Goal: Information Seeking & Learning: Learn about a topic

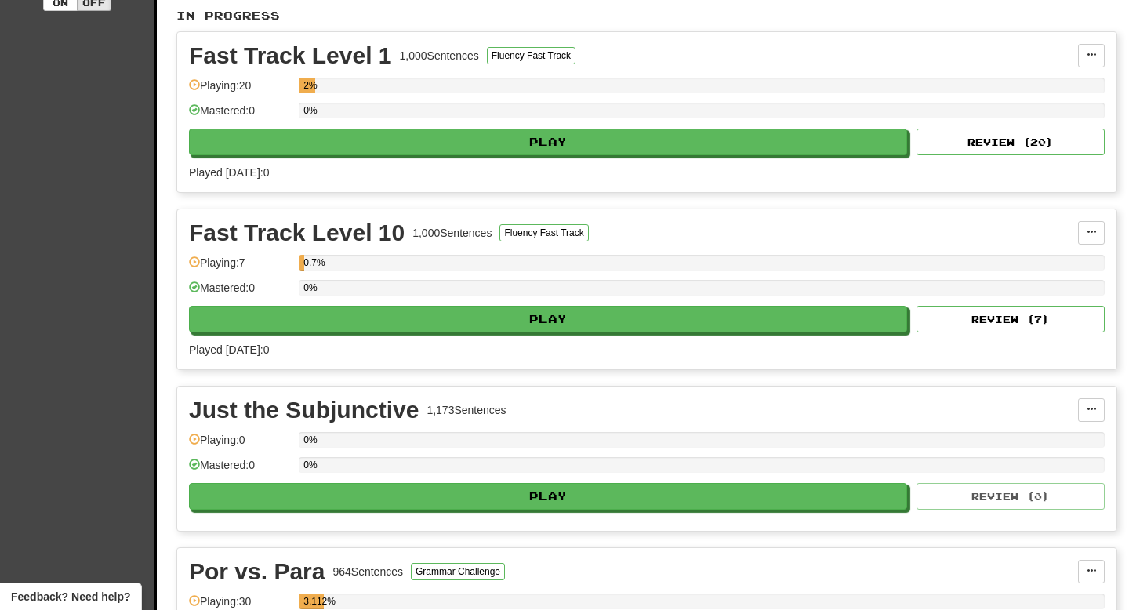
scroll to position [372, 0]
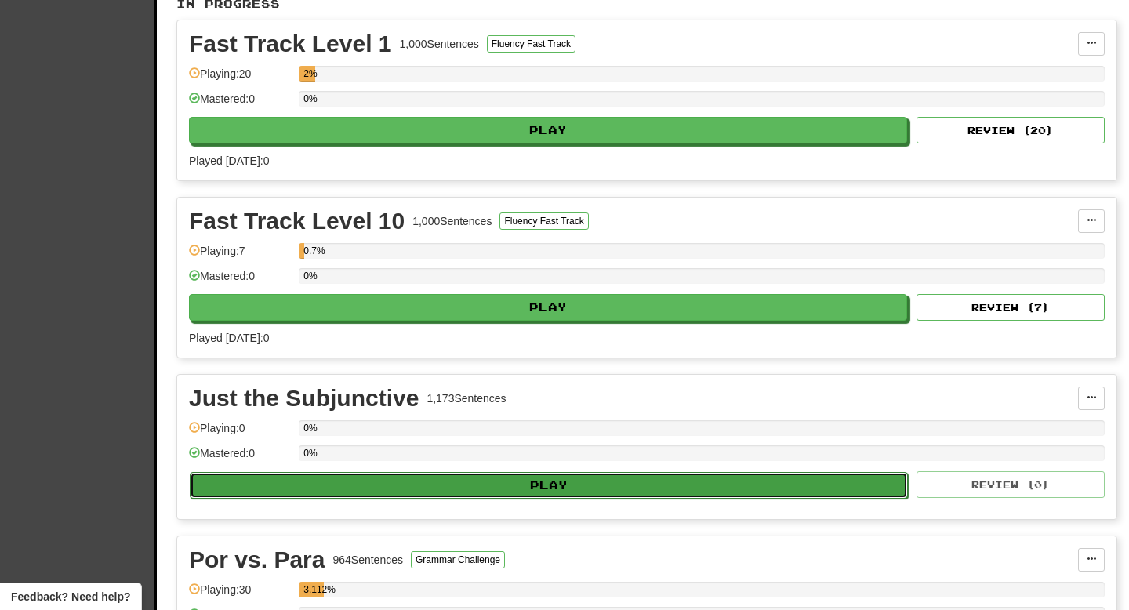
click at [522, 487] on button "Play" at bounding box center [549, 485] width 718 height 27
select select "**"
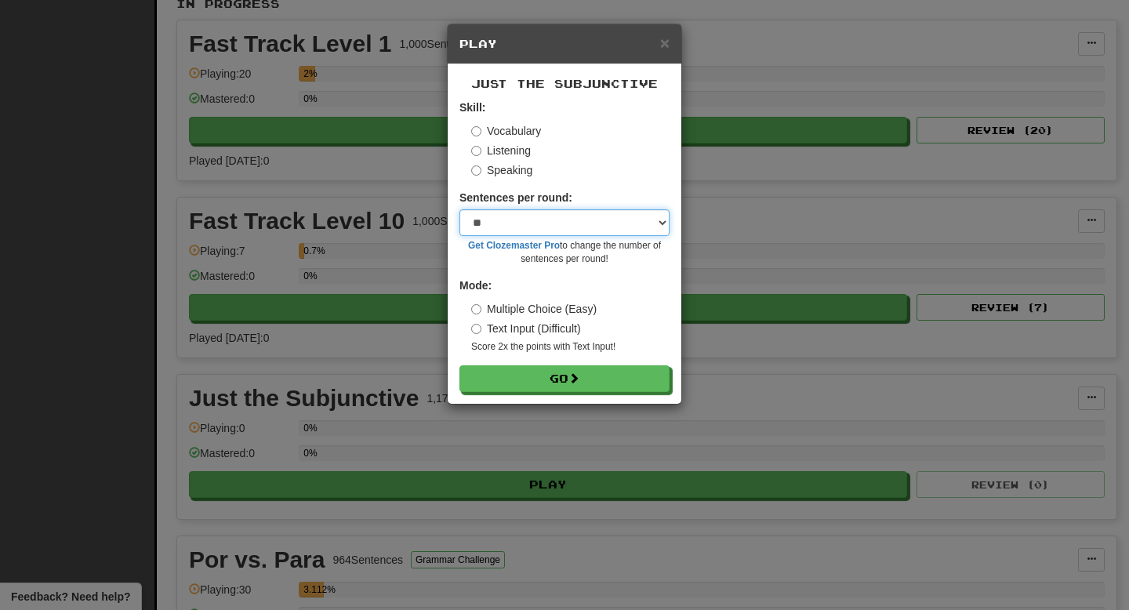
click at [582, 226] on select "* ** ** ** ** ** *** ********" at bounding box center [564, 222] width 210 height 27
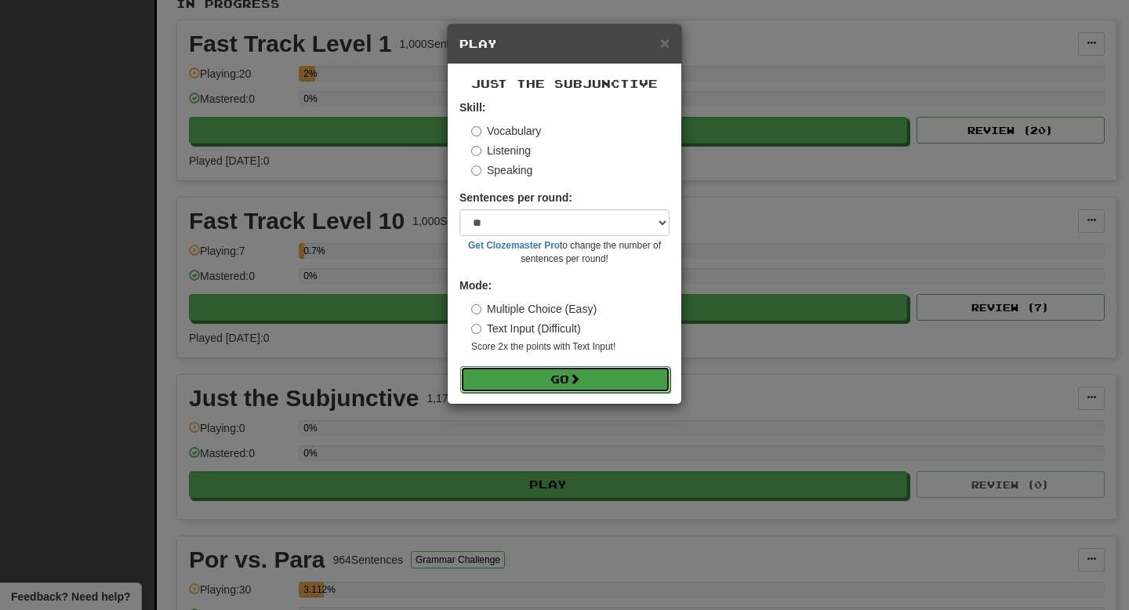
click at [556, 380] on button "Go" at bounding box center [565, 379] width 210 height 27
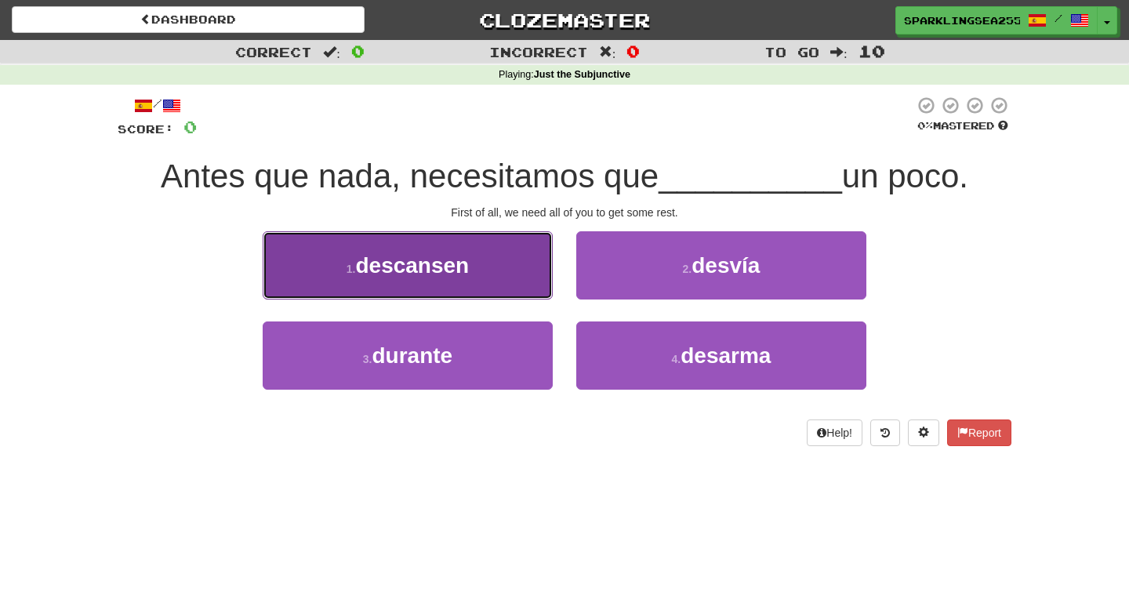
click at [422, 268] on span "descansen" at bounding box center [412, 265] width 114 height 24
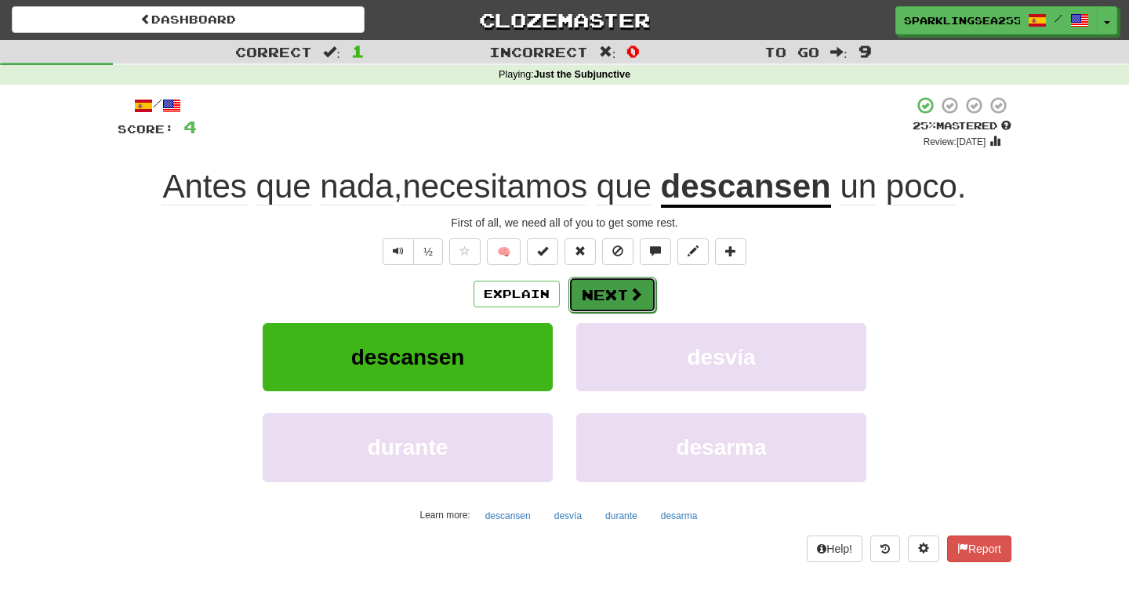
click at [607, 302] on button "Next" at bounding box center [612, 295] width 88 height 36
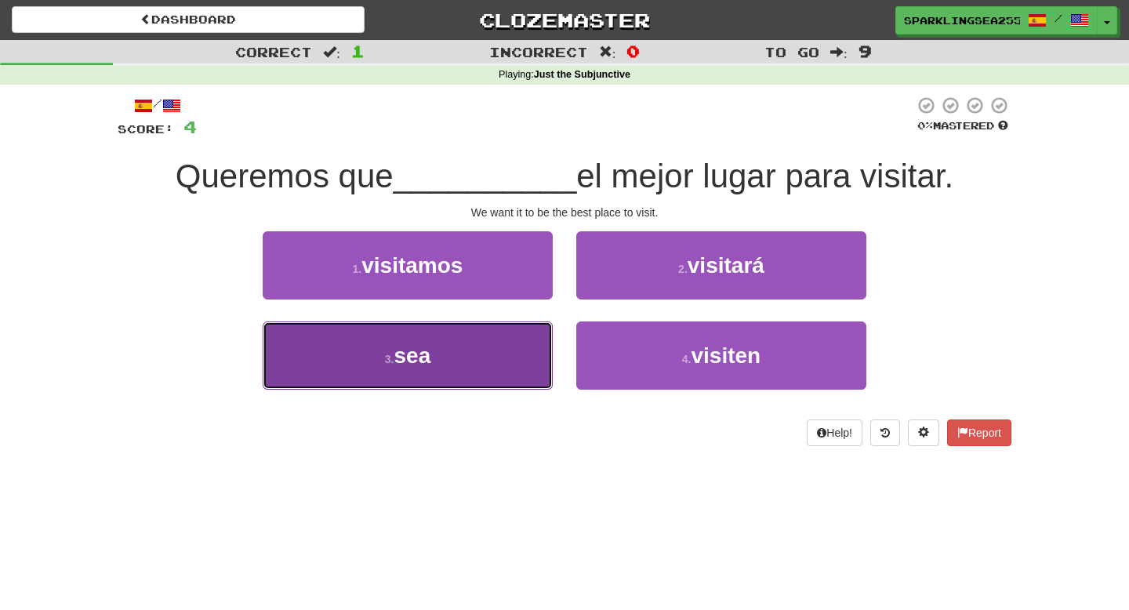
click at [519, 353] on button "3 . sea" at bounding box center [408, 355] width 290 height 68
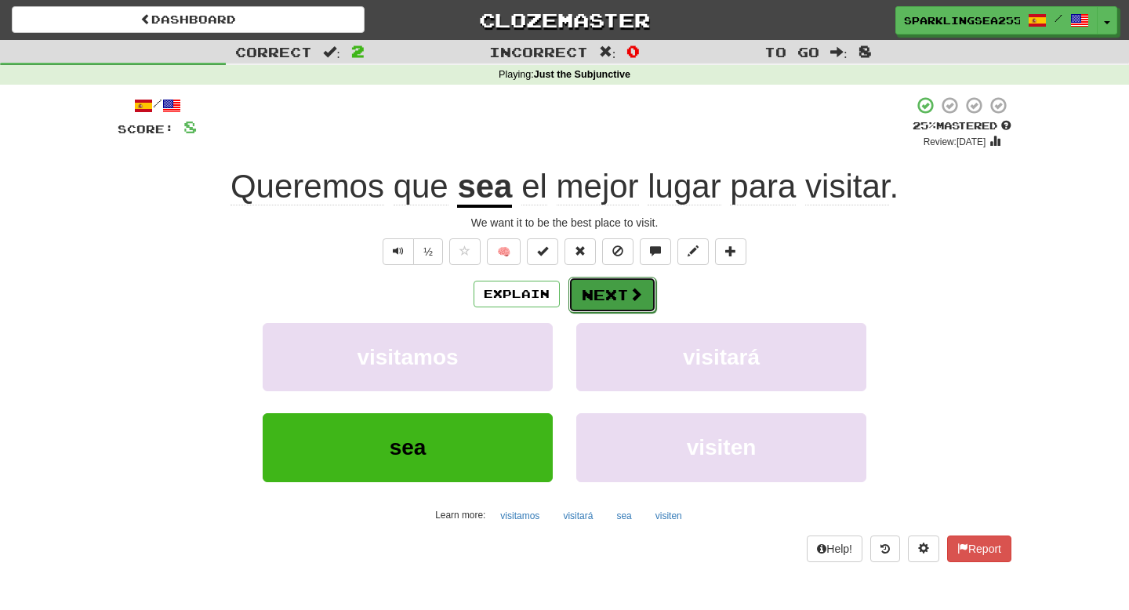
click at [589, 299] on button "Next" at bounding box center [612, 295] width 88 height 36
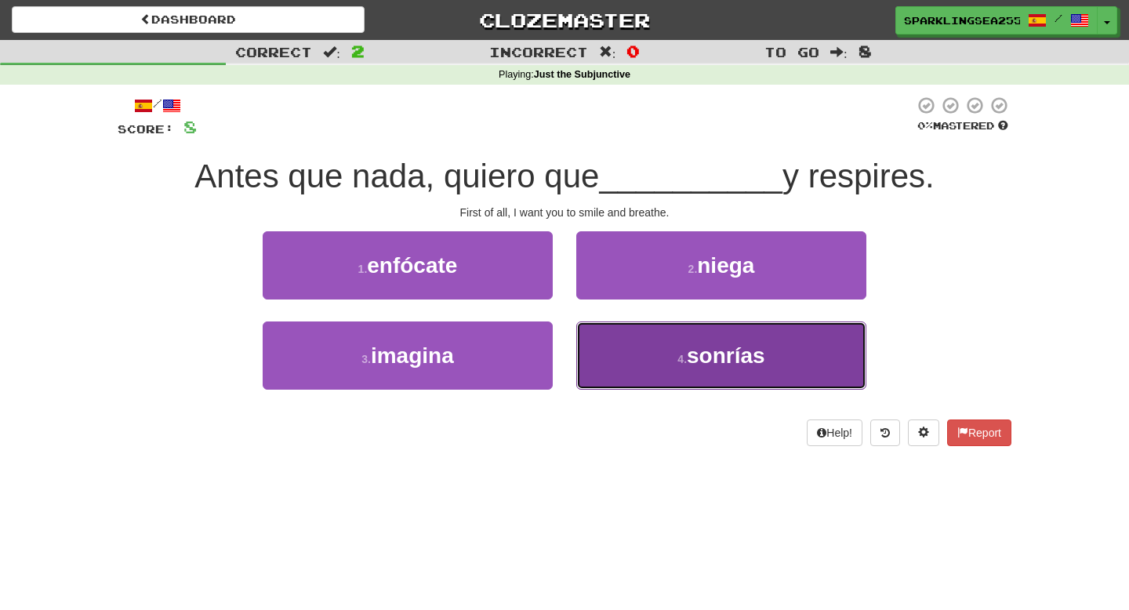
click at [615, 367] on button "4 . sonrías" at bounding box center [721, 355] width 290 height 68
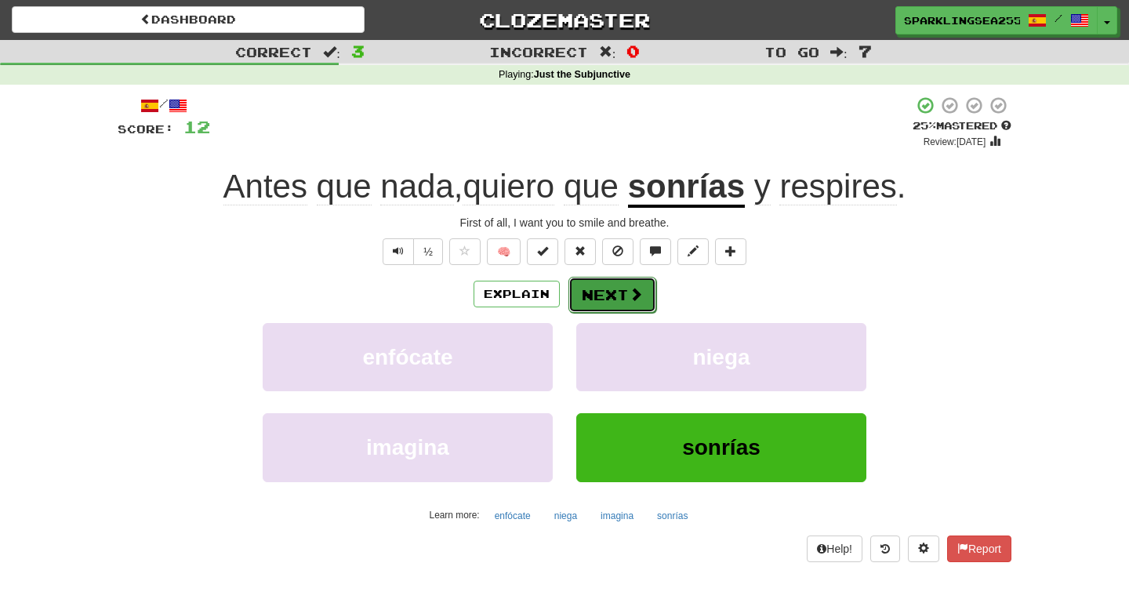
click at [615, 285] on button "Next" at bounding box center [612, 295] width 88 height 36
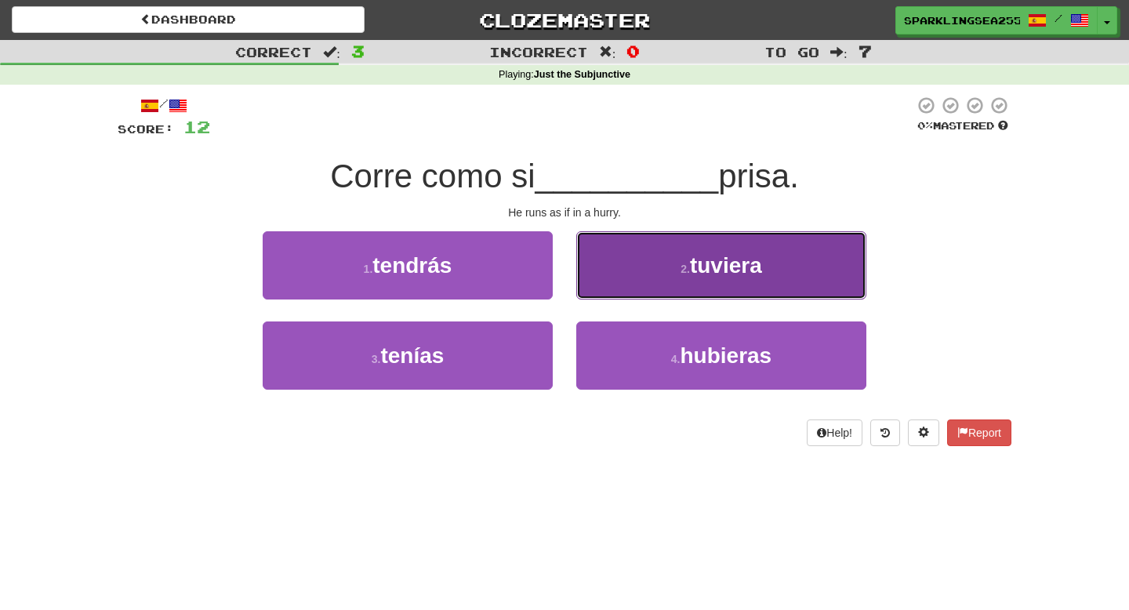
click at [688, 261] on button "2 . tuviera" at bounding box center [721, 265] width 290 height 68
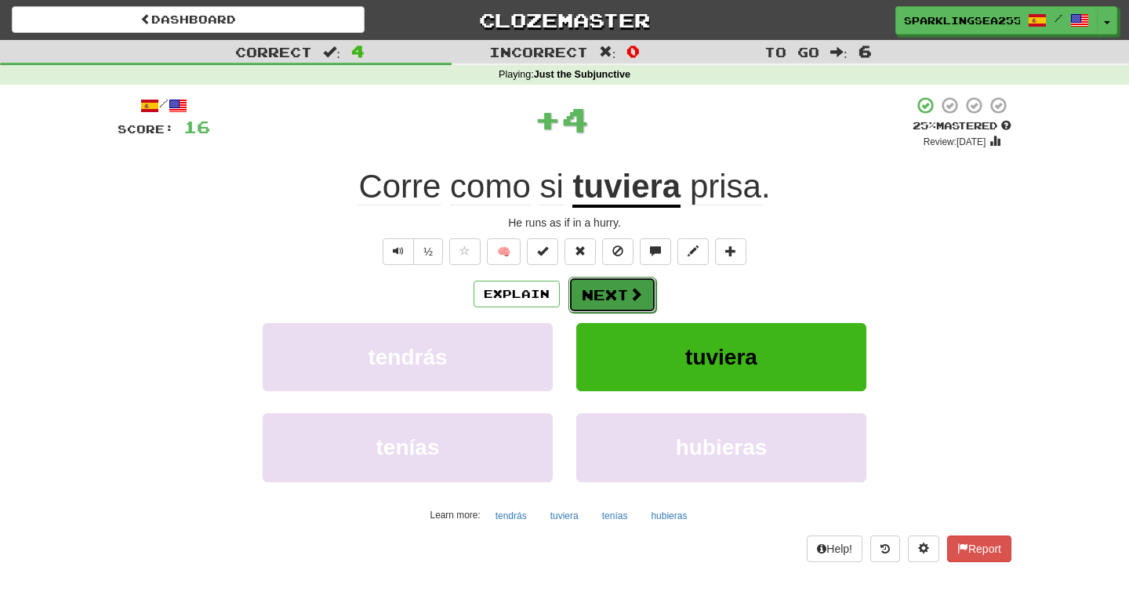
click at [636, 299] on span at bounding box center [636, 294] width 14 height 14
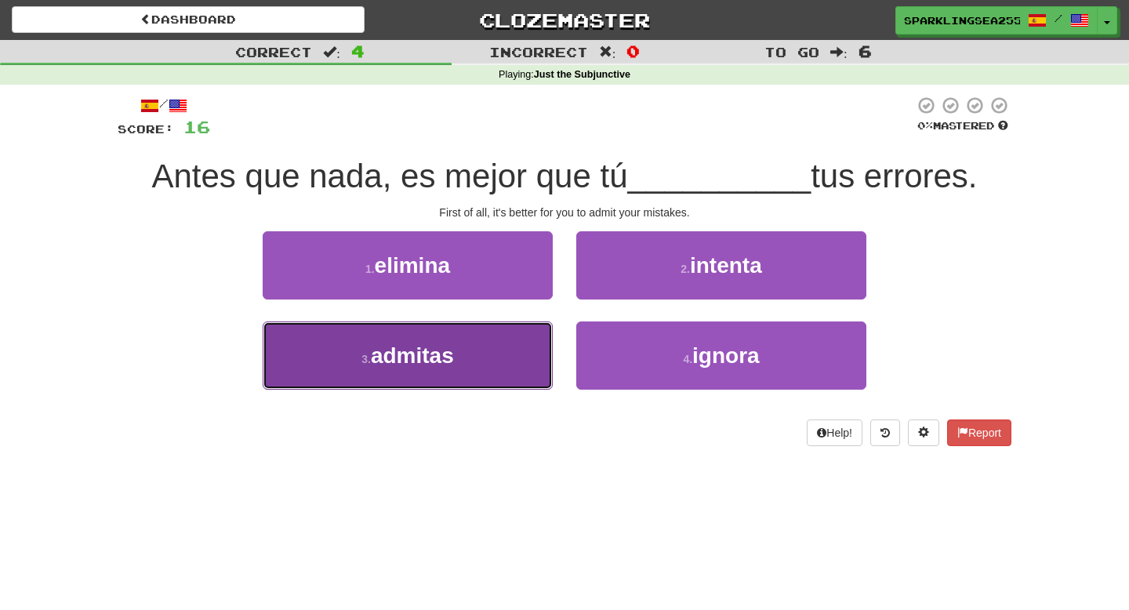
click at [506, 342] on button "3 . admitas" at bounding box center [408, 355] width 290 height 68
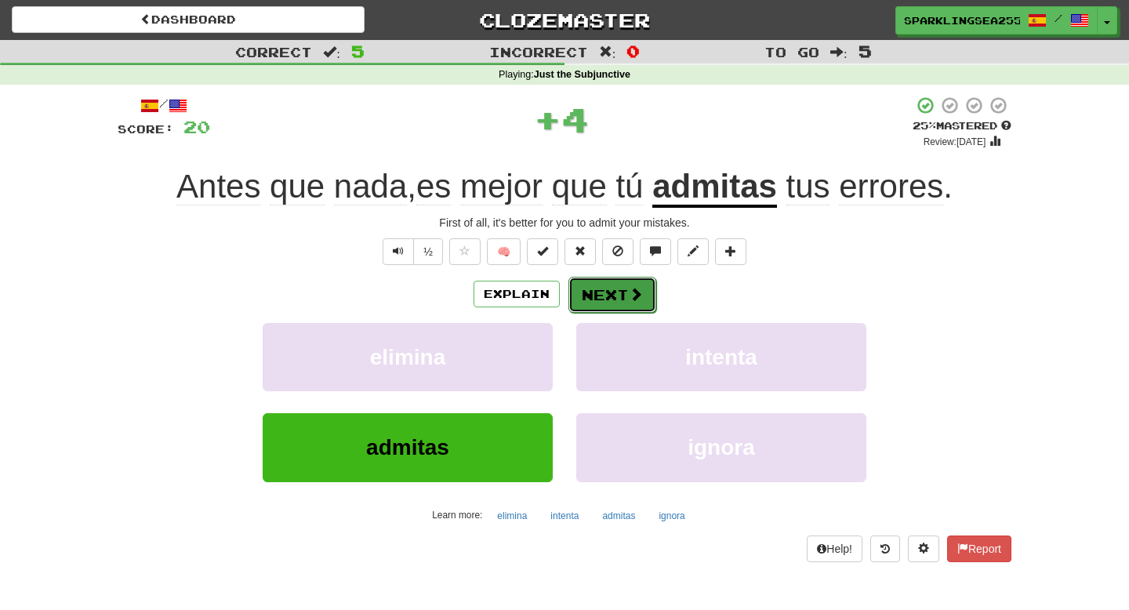
click at [600, 295] on button "Next" at bounding box center [612, 295] width 88 height 36
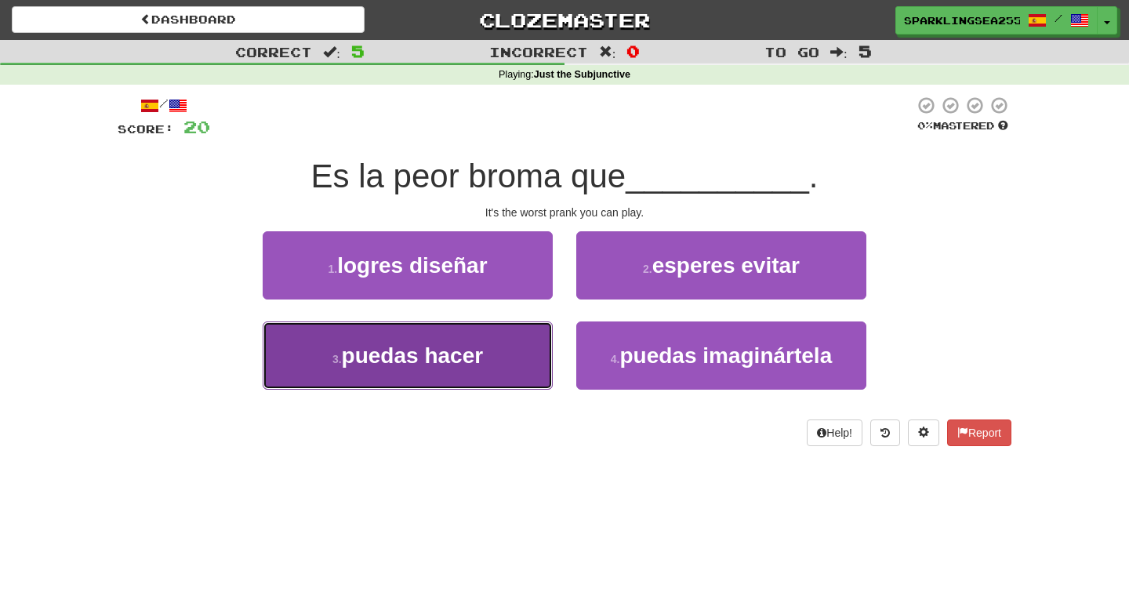
click at [517, 377] on button "3 . puedas hacer" at bounding box center [408, 355] width 290 height 68
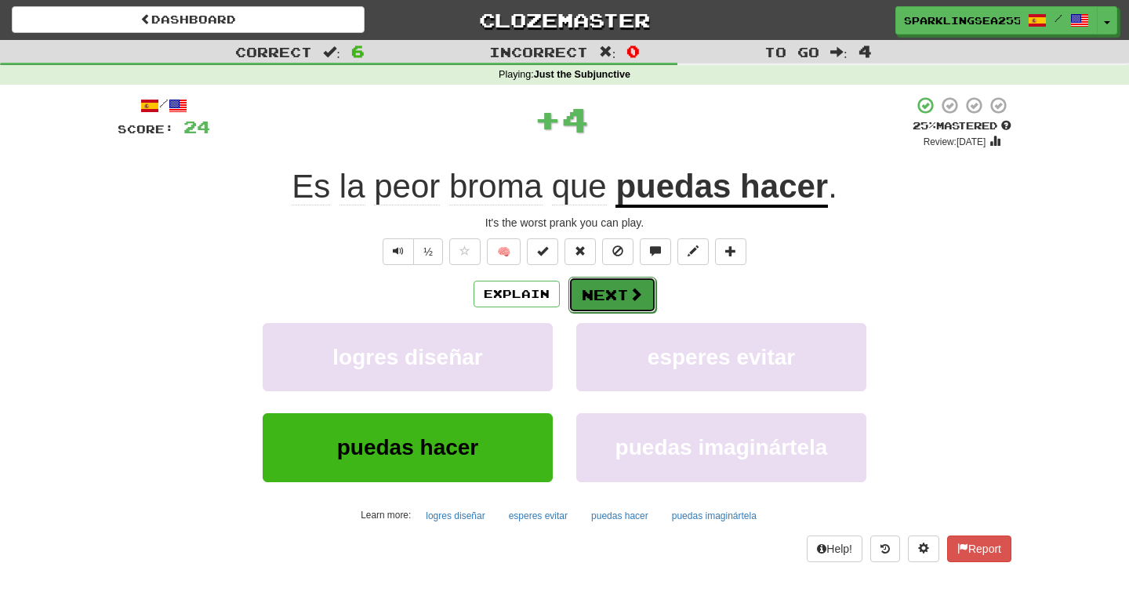
click at [610, 302] on button "Next" at bounding box center [612, 295] width 88 height 36
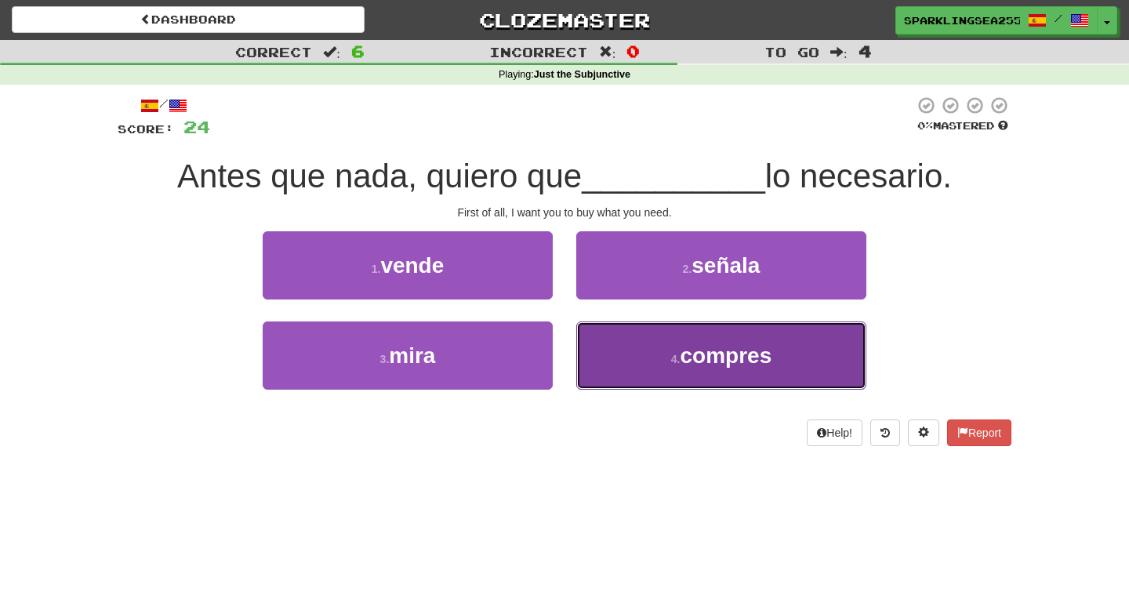
click at [658, 357] on button "4 . compres" at bounding box center [721, 355] width 290 height 68
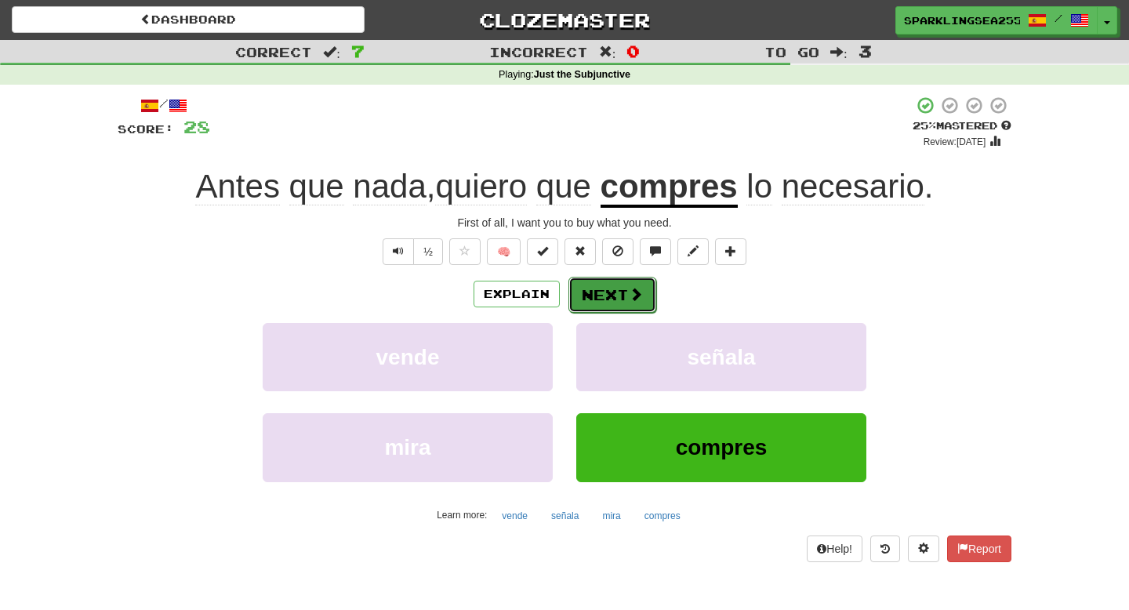
click at [630, 303] on button "Next" at bounding box center [612, 295] width 88 height 36
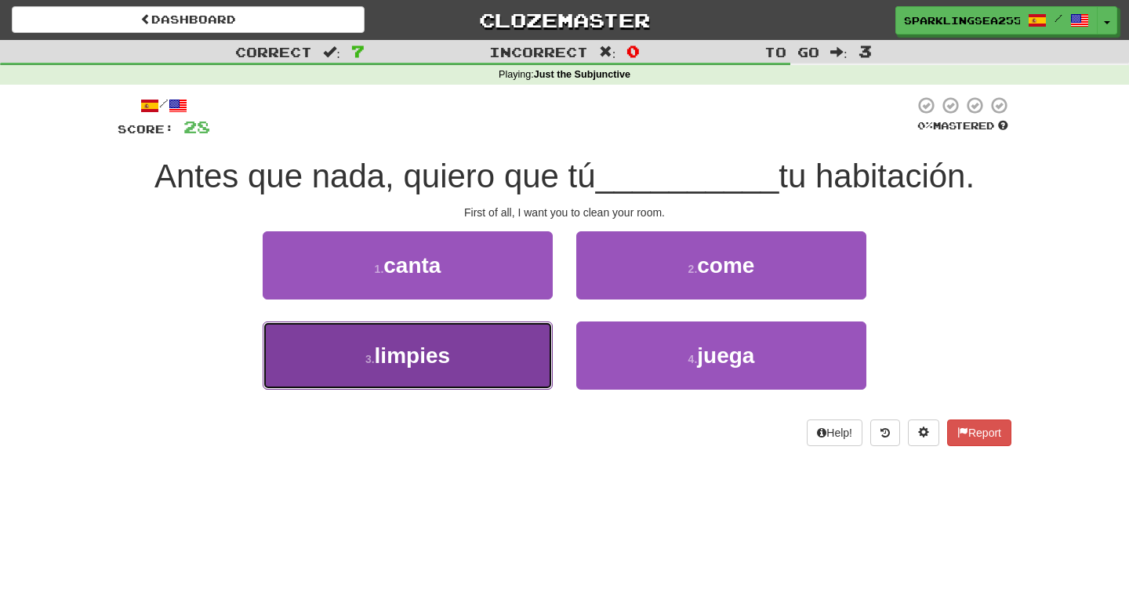
click at [508, 327] on button "3 . limpies" at bounding box center [408, 355] width 290 height 68
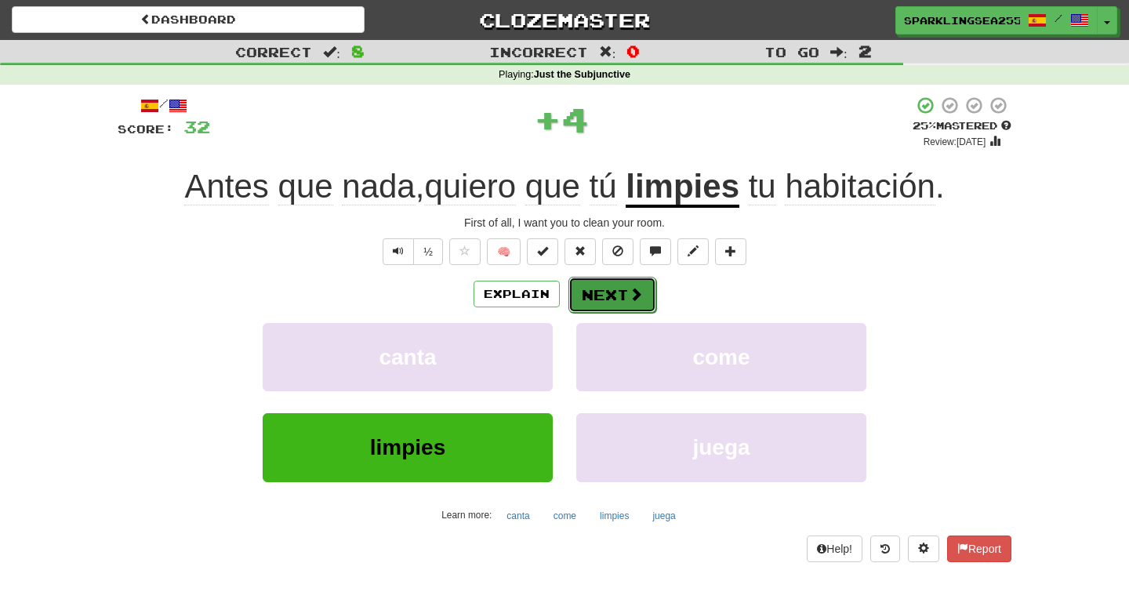
click at [630, 294] on span at bounding box center [636, 294] width 14 height 14
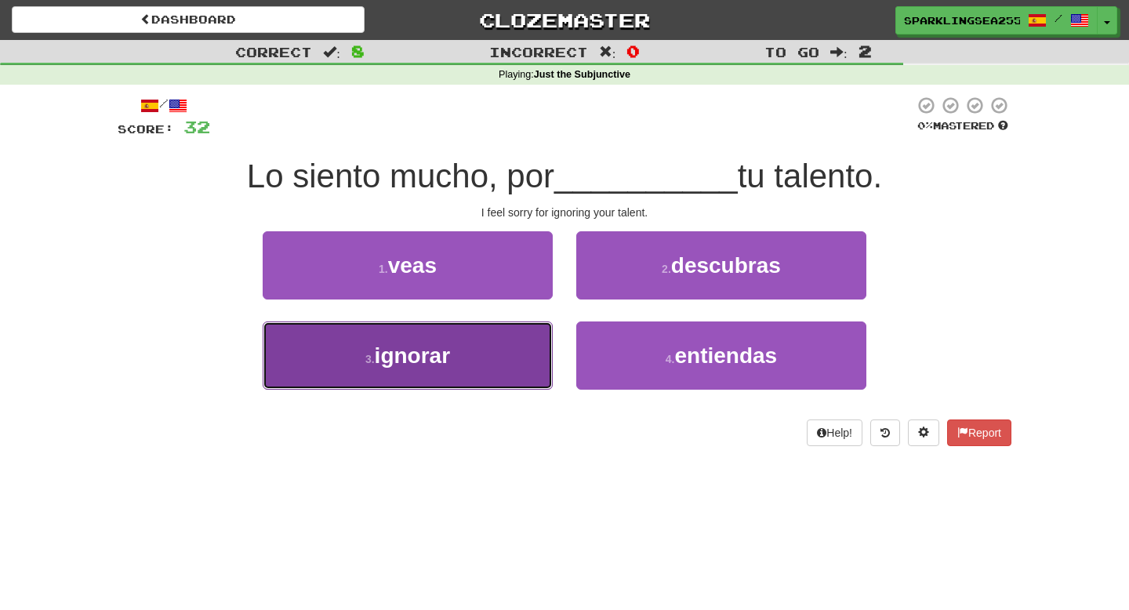
click at [502, 363] on button "3 . ignorar" at bounding box center [408, 355] width 290 height 68
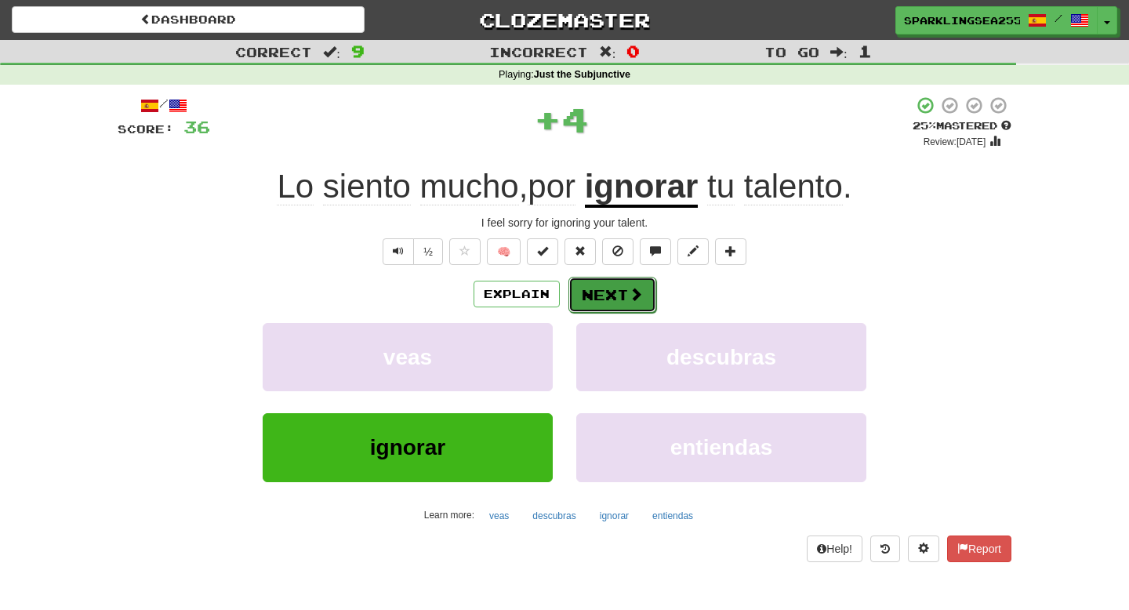
click at [625, 303] on button "Next" at bounding box center [612, 295] width 88 height 36
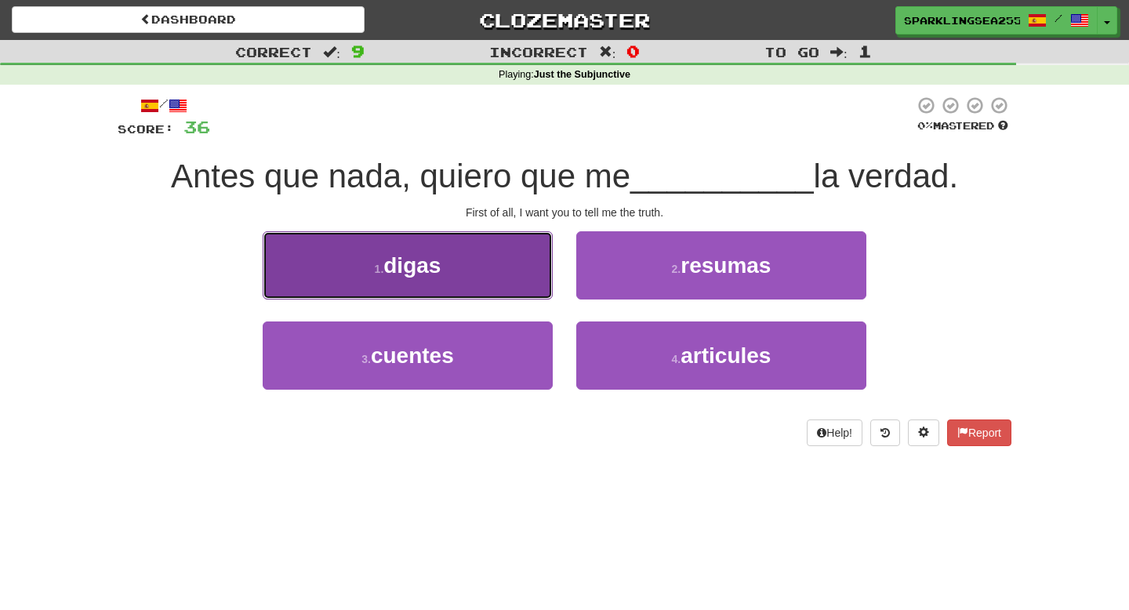
click at [397, 268] on span "digas" at bounding box center [411, 265] width 57 height 24
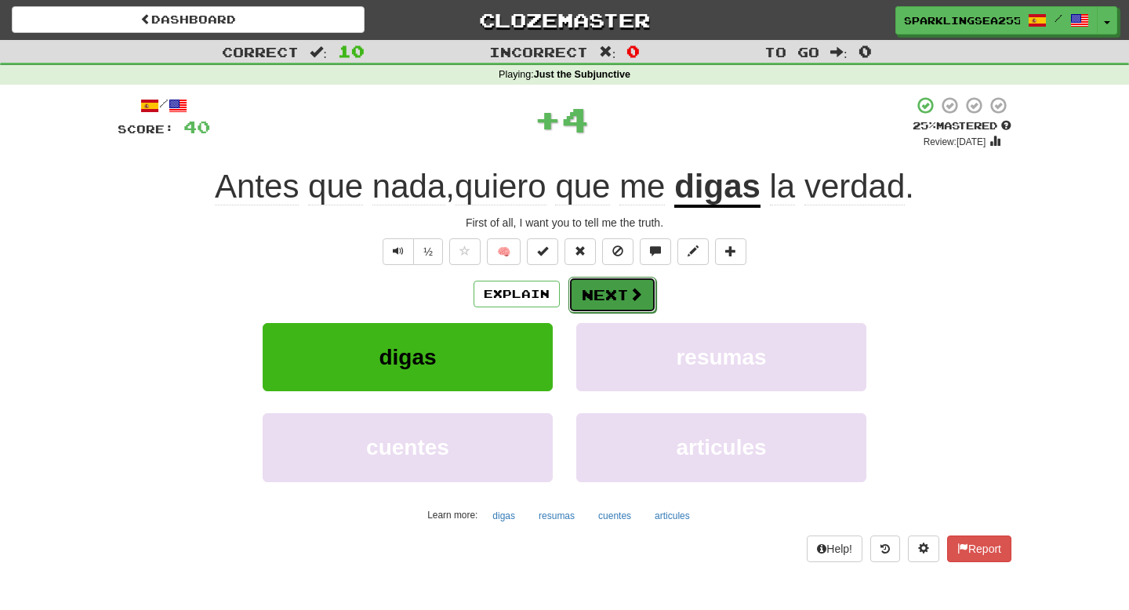
click at [651, 304] on button "Next" at bounding box center [612, 295] width 88 height 36
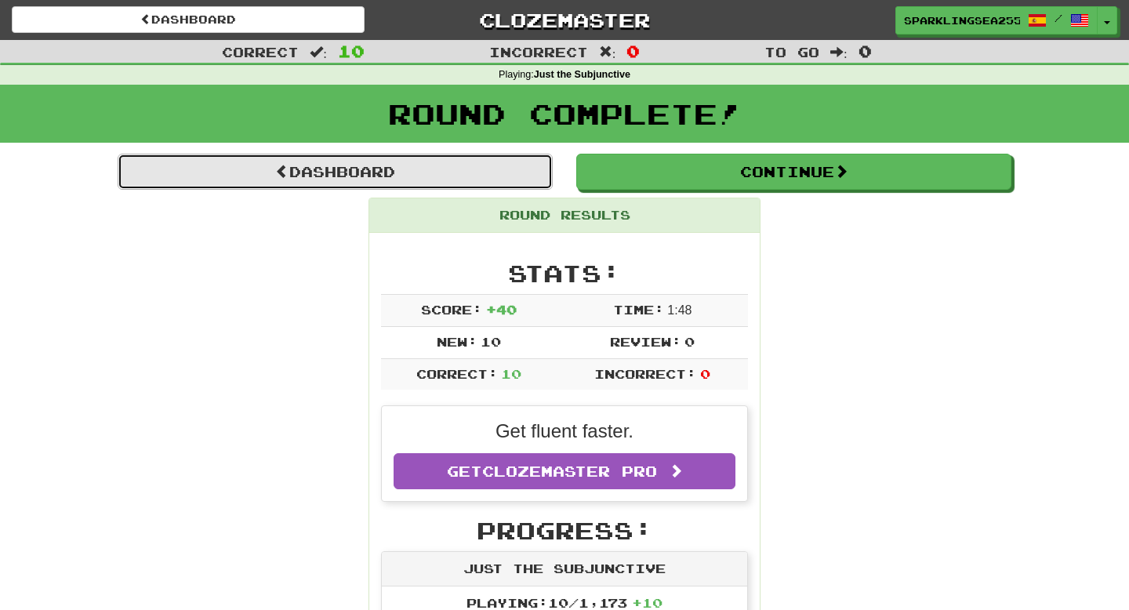
click at [480, 169] on link "Dashboard" at bounding box center [335, 172] width 435 height 36
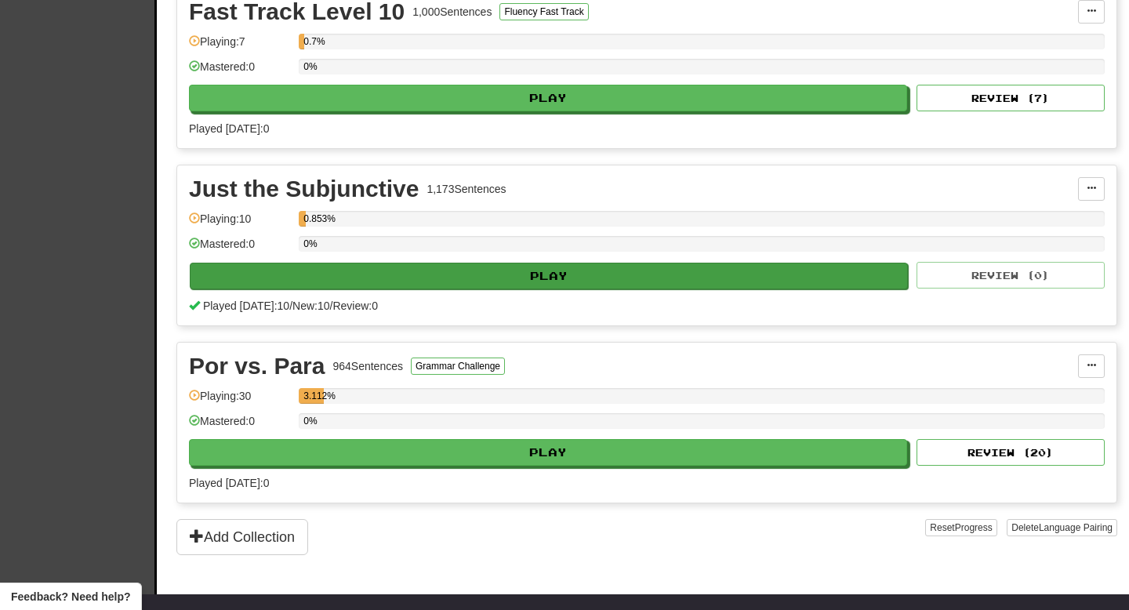
scroll to position [583, 0]
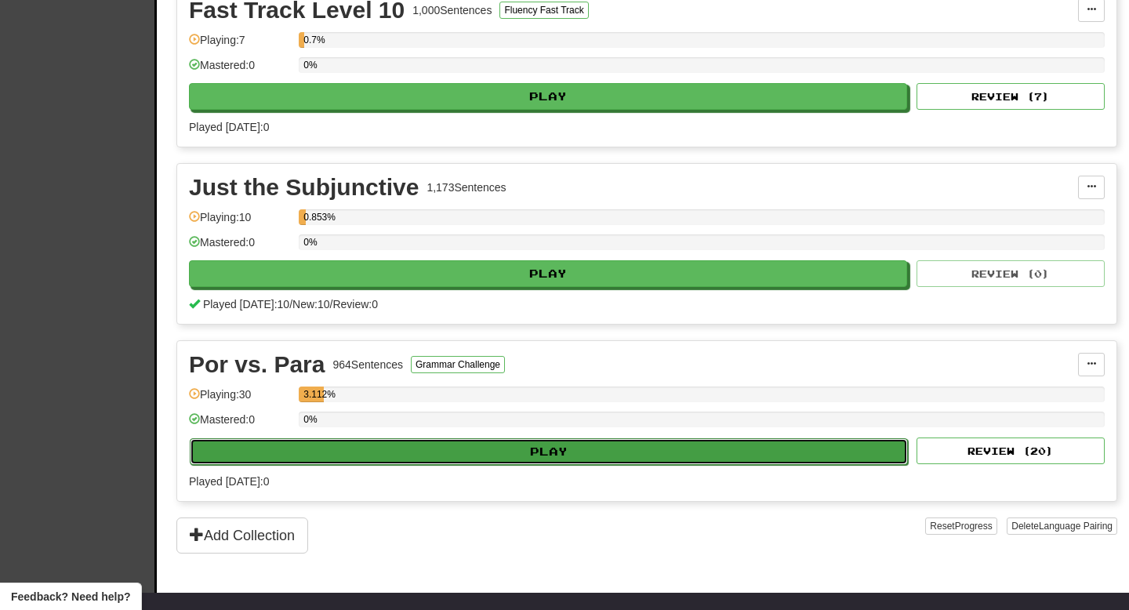
click at [512, 449] on button "Play" at bounding box center [549, 451] width 718 height 27
select select "**"
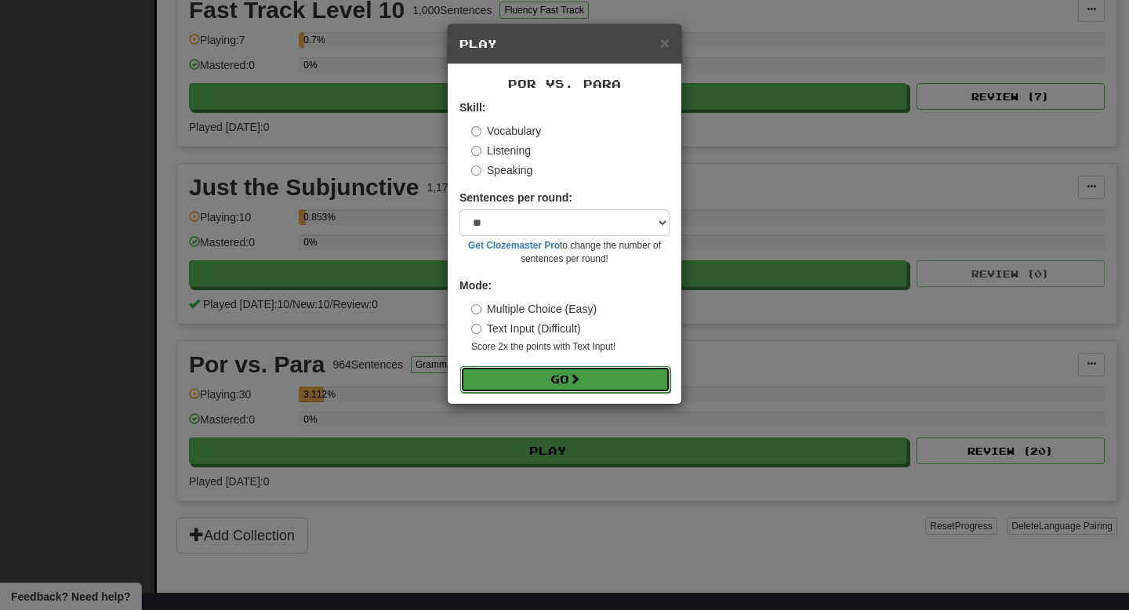
click at [550, 383] on button "Go" at bounding box center [565, 379] width 210 height 27
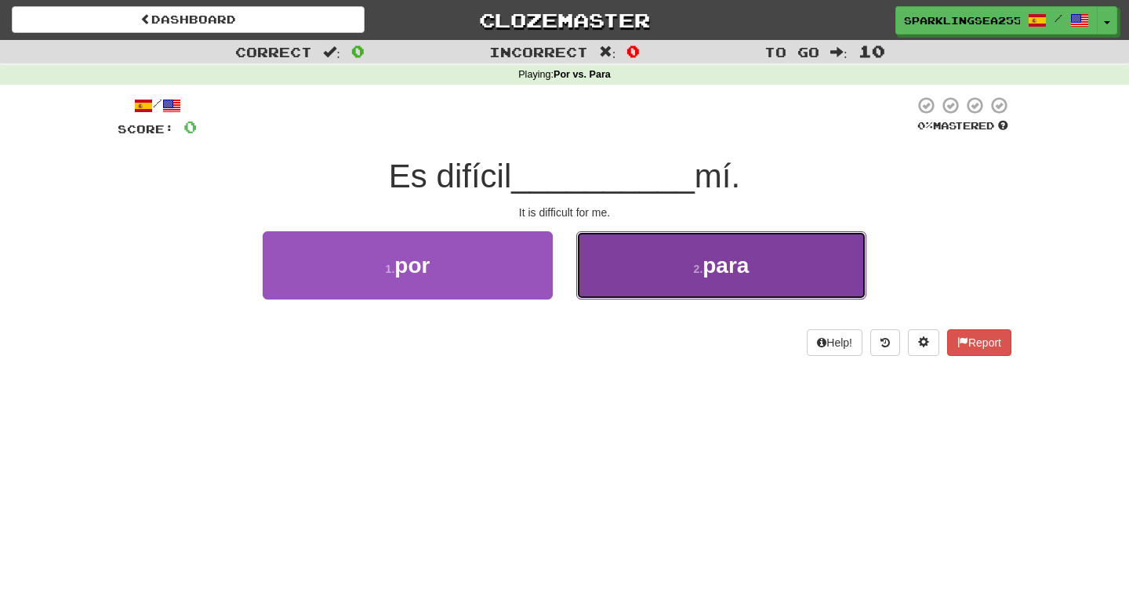
click at [657, 256] on button "2 . para" at bounding box center [721, 265] width 290 height 68
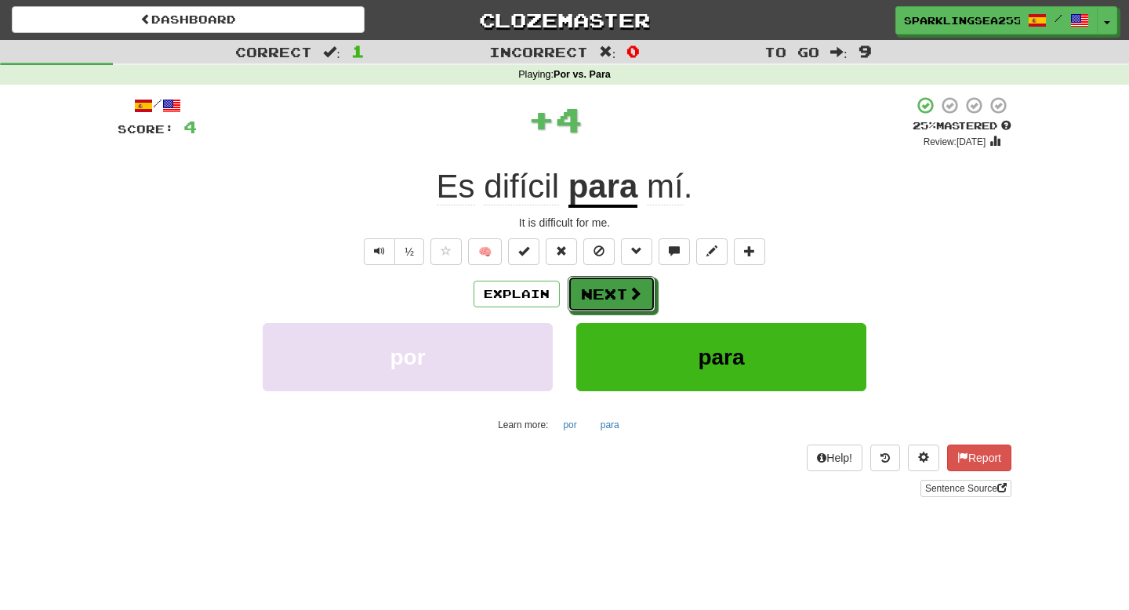
click at [610, 283] on button "Next" at bounding box center [611, 294] width 88 height 36
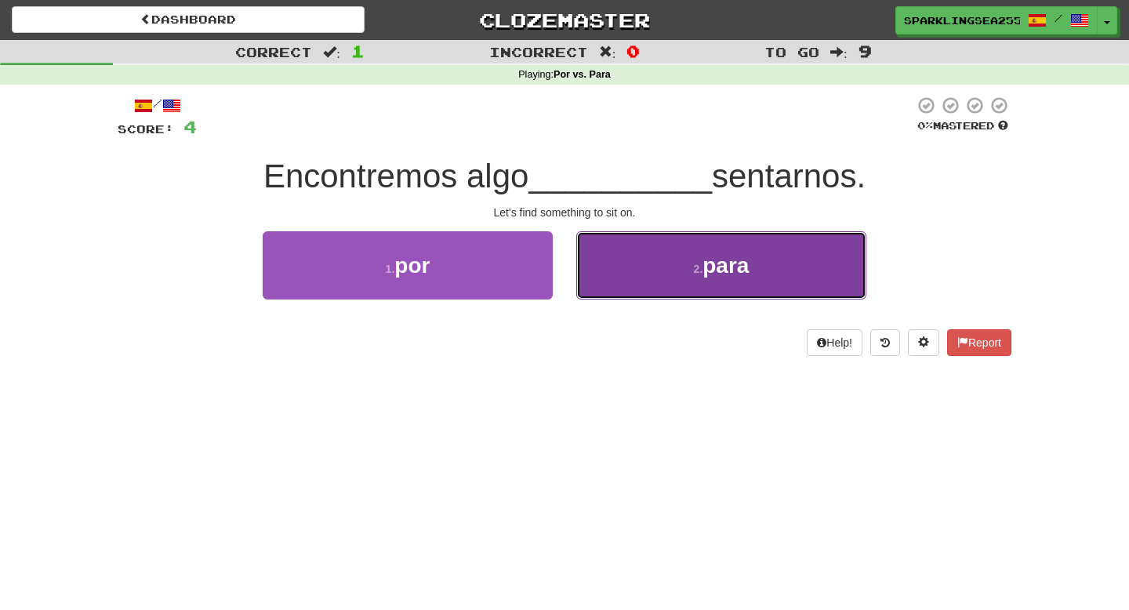
click at [599, 283] on button "2 . para" at bounding box center [721, 265] width 290 height 68
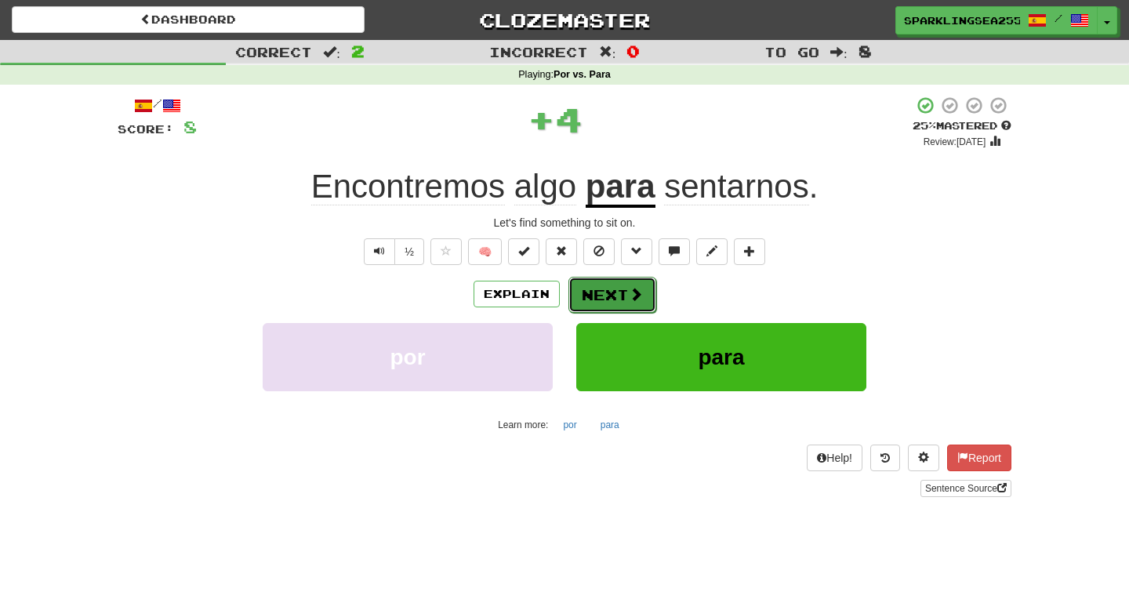
click at [600, 286] on button "Next" at bounding box center [612, 295] width 88 height 36
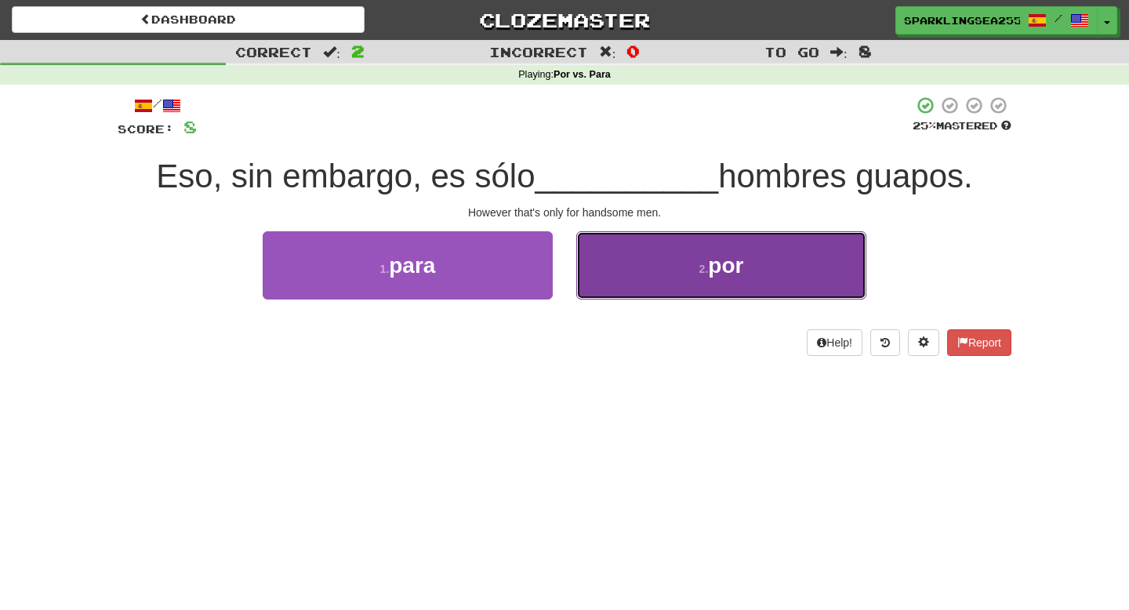
click at [616, 290] on button "2 . por" at bounding box center [721, 265] width 290 height 68
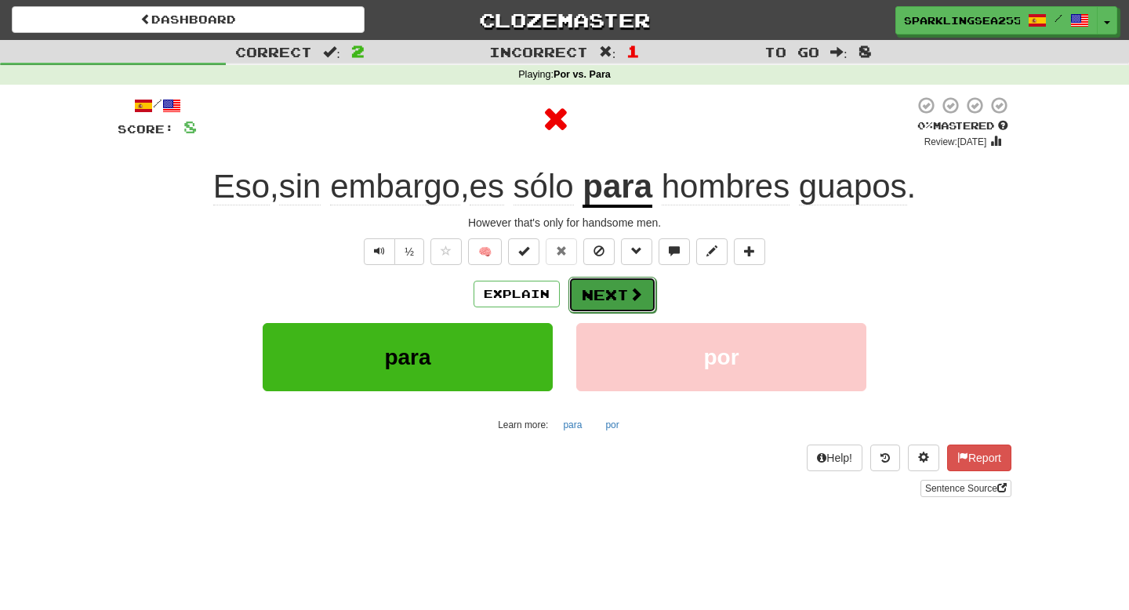
click at [615, 290] on button "Next" at bounding box center [612, 295] width 88 height 36
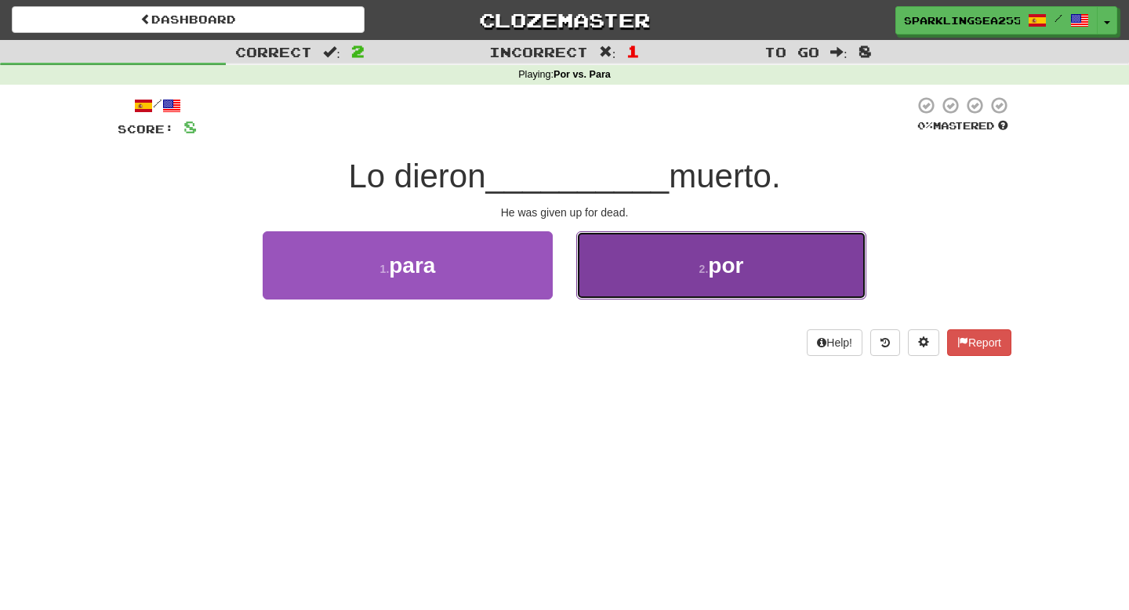
click at [602, 282] on button "2 . por" at bounding box center [721, 265] width 290 height 68
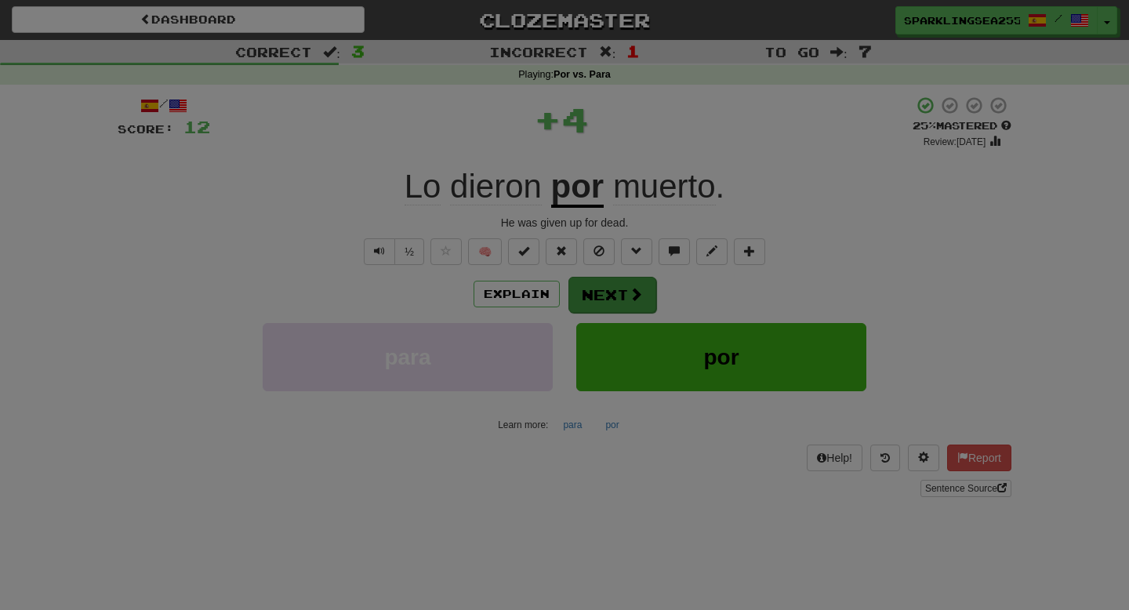
click at [0, 0] on div "× Leveled Up! / Level: 3 +1 Tell the world! Share Tweet Post Close" at bounding box center [0, 0] width 0 height 0
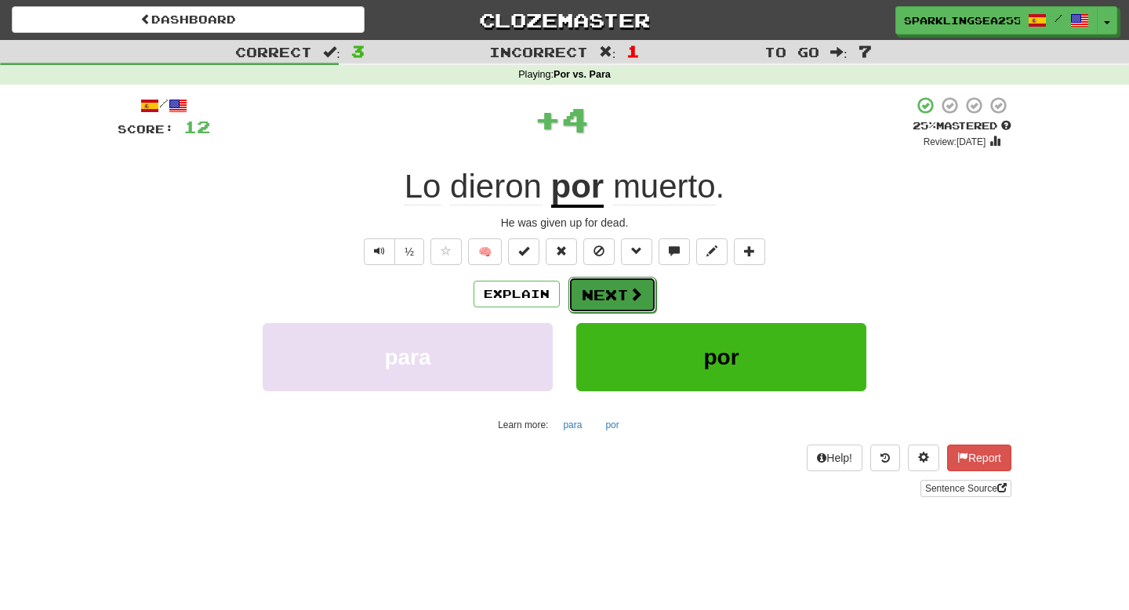
click at [602, 285] on button "Next" at bounding box center [612, 295] width 88 height 36
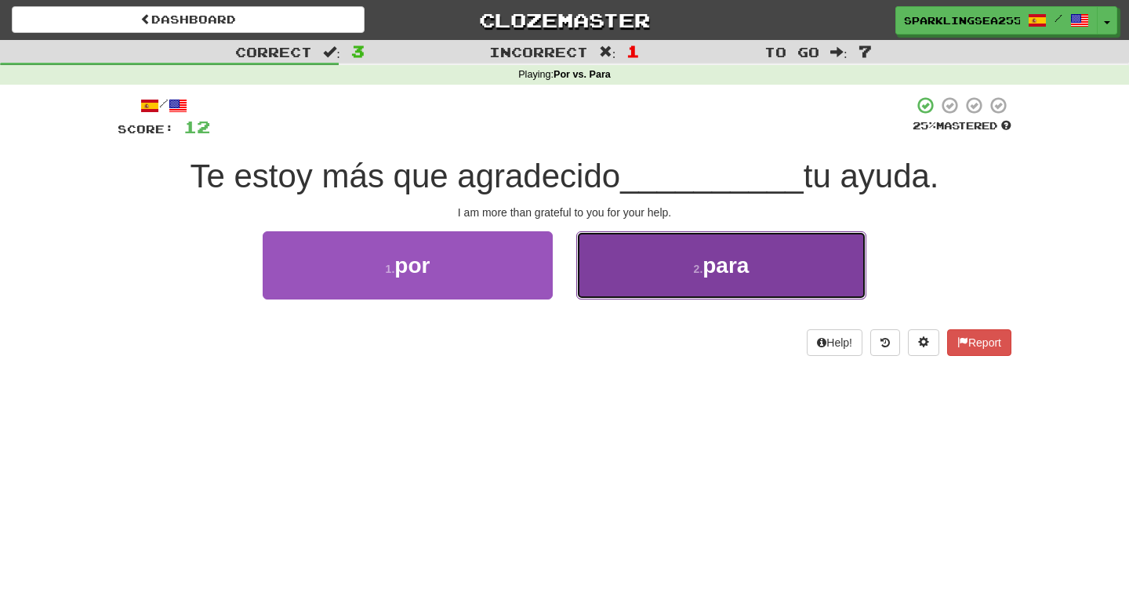
click at [644, 272] on button "2 . para" at bounding box center [721, 265] width 290 height 68
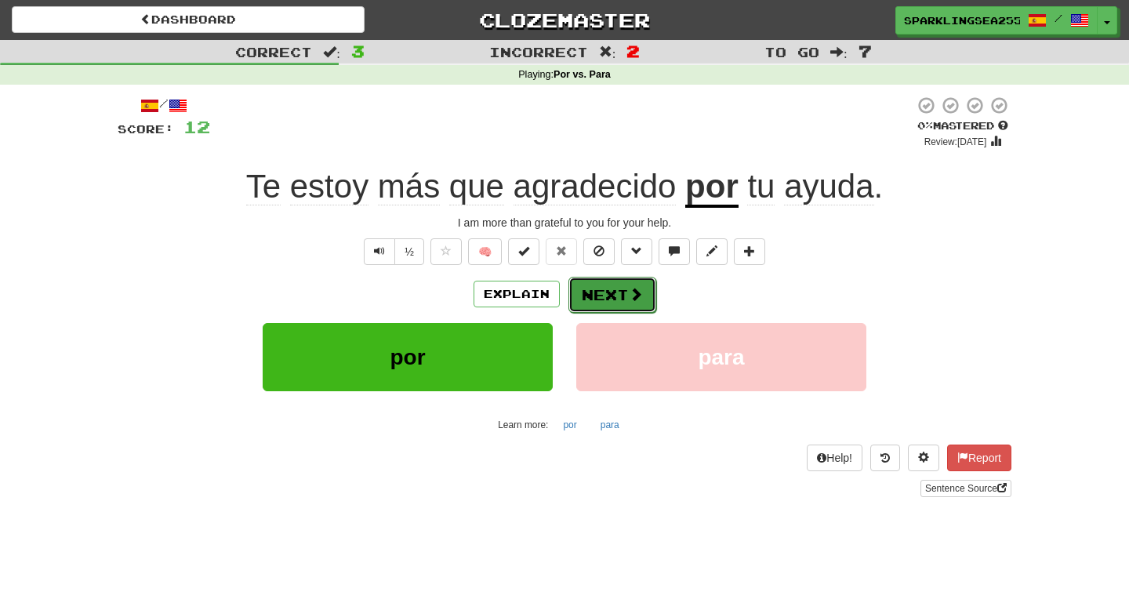
click at [630, 285] on button "Next" at bounding box center [612, 295] width 88 height 36
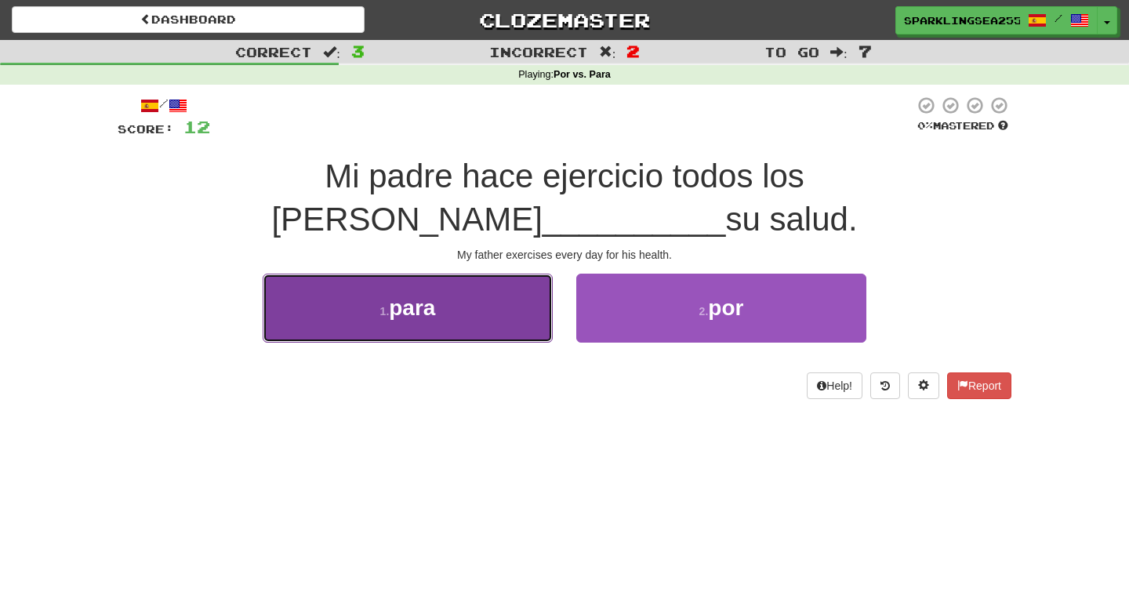
click at [523, 274] on button "1 . para" at bounding box center [408, 308] width 290 height 68
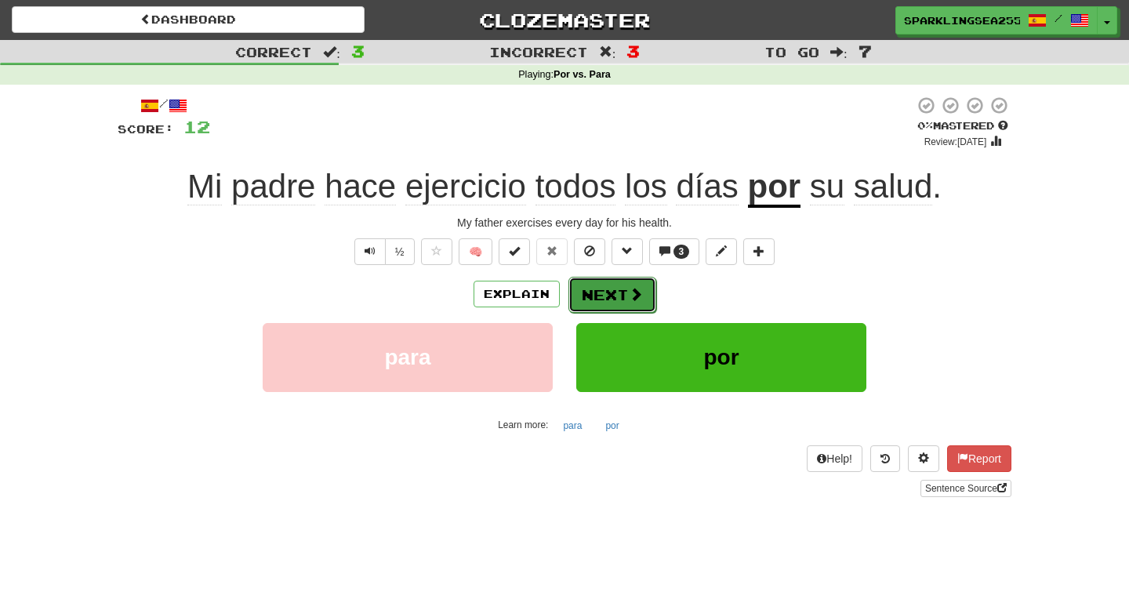
click at [615, 295] on button "Next" at bounding box center [612, 295] width 88 height 36
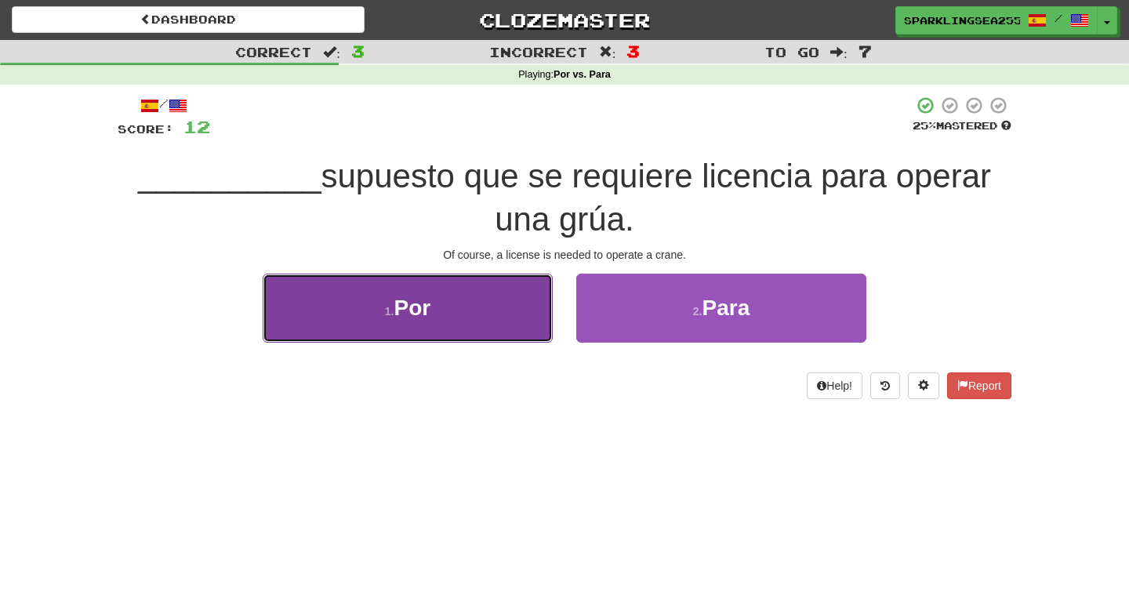
click at [524, 295] on button "1 . Por" at bounding box center [408, 308] width 290 height 68
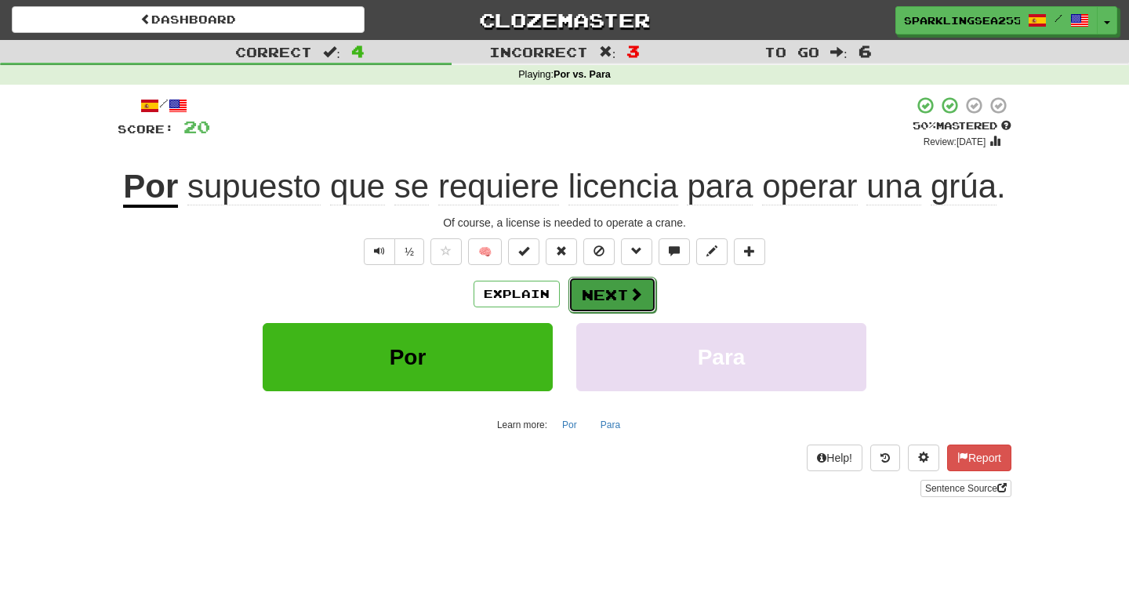
click at [604, 294] on button "Next" at bounding box center [612, 295] width 88 height 36
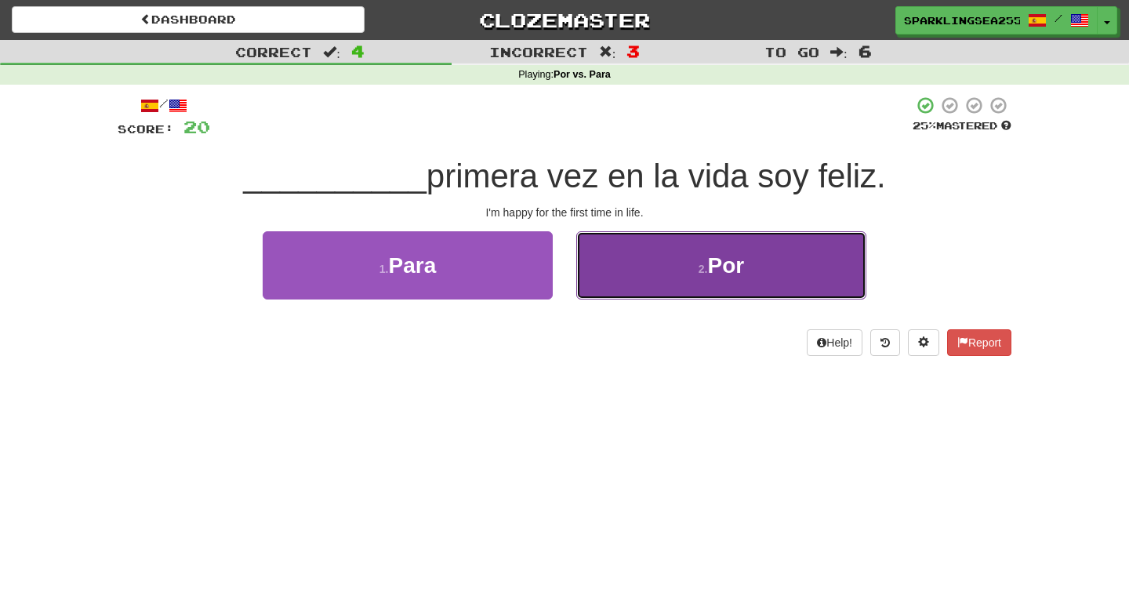
click at [672, 272] on button "2 . Por" at bounding box center [721, 265] width 290 height 68
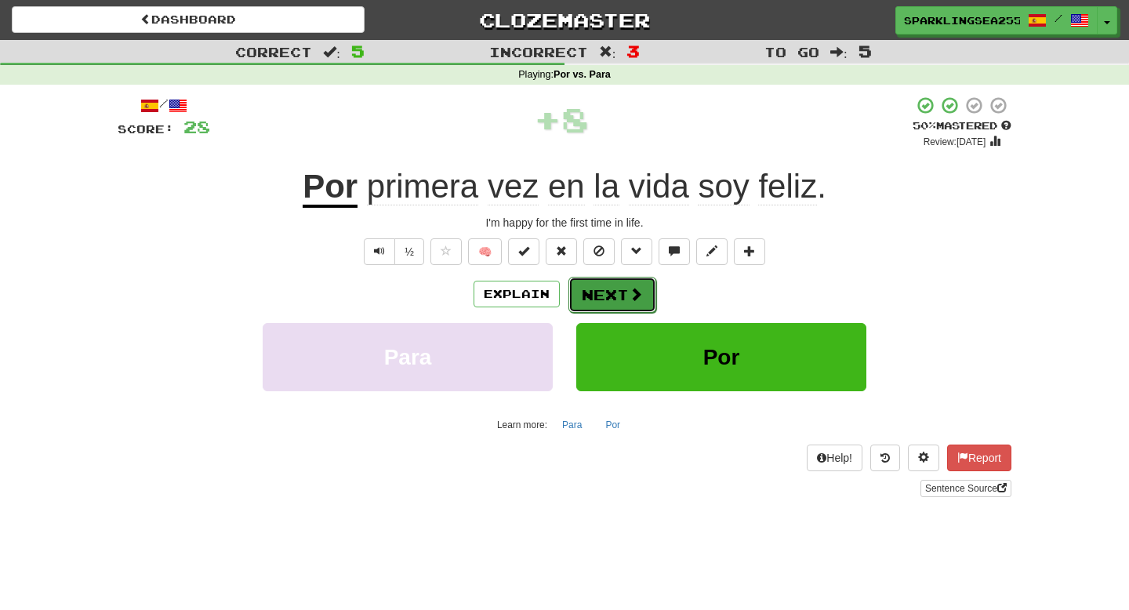
click at [614, 297] on button "Next" at bounding box center [612, 295] width 88 height 36
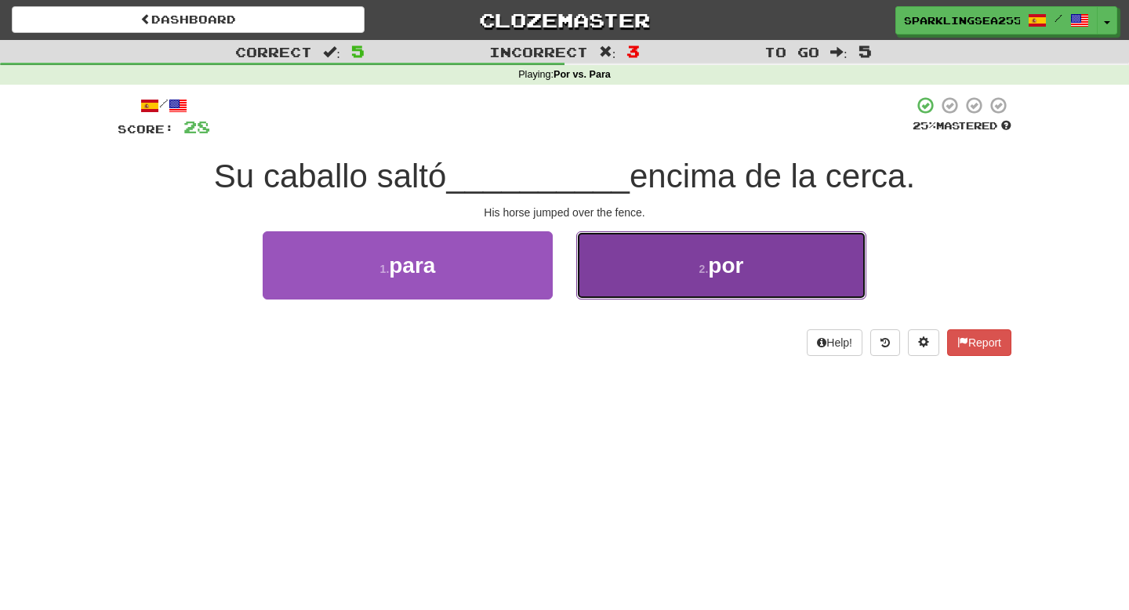
click at [624, 281] on button "2 . por" at bounding box center [721, 265] width 290 height 68
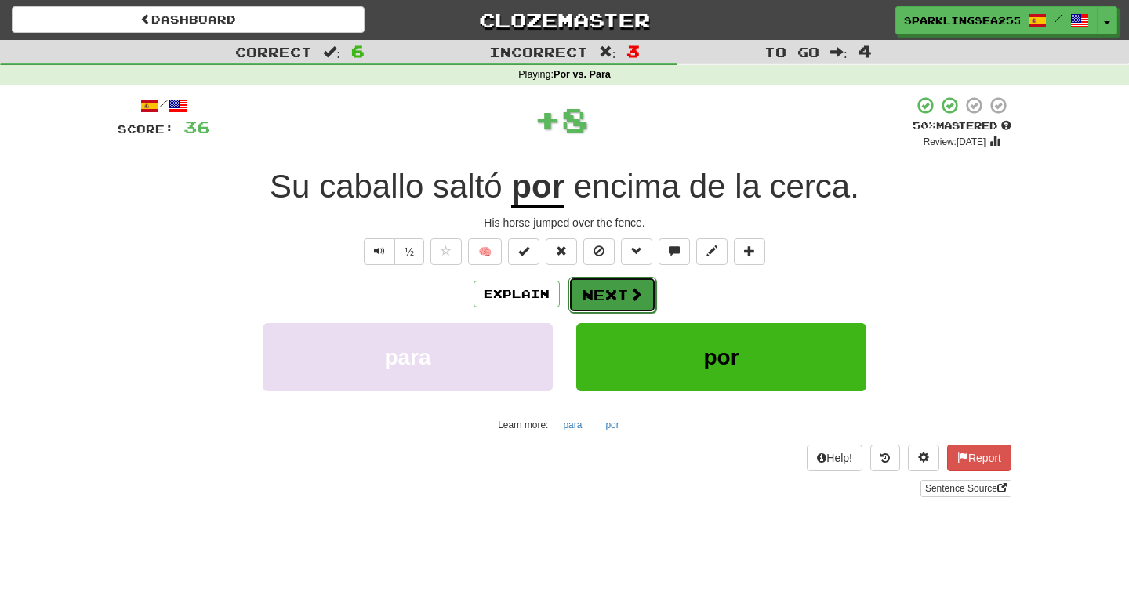
click at [621, 292] on button "Next" at bounding box center [612, 295] width 88 height 36
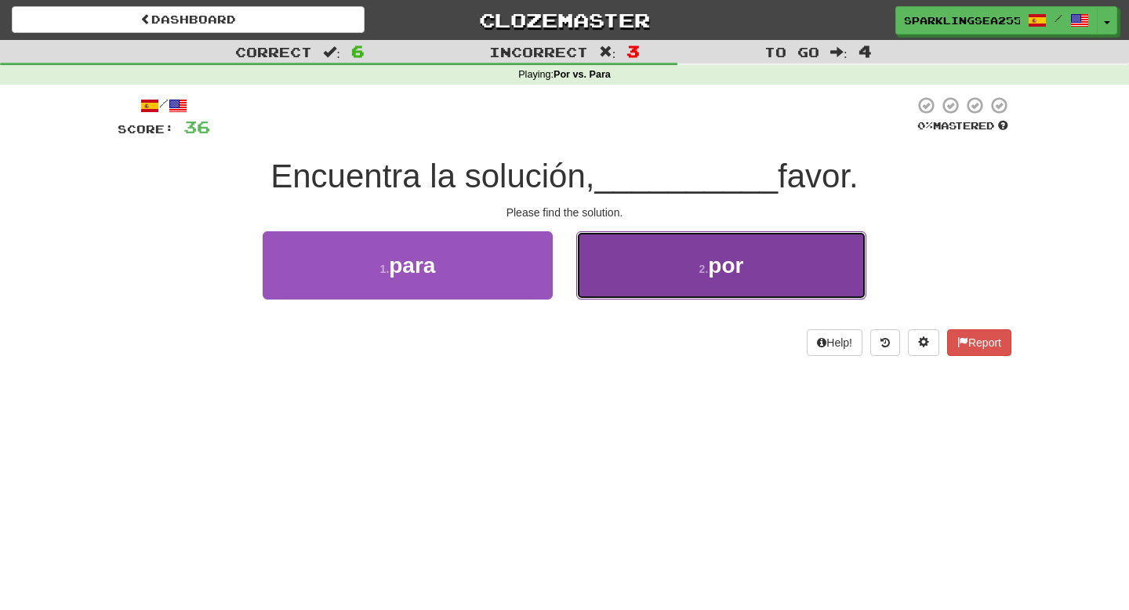
click at [622, 288] on button "2 . por" at bounding box center [721, 265] width 290 height 68
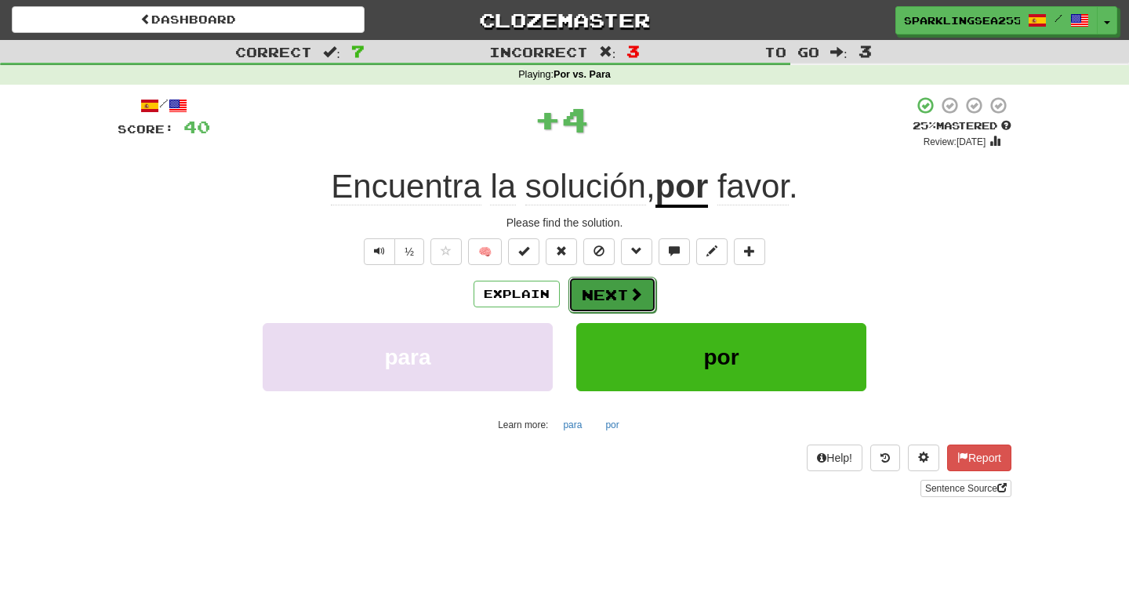
click at [614, 300] on button "Next" at bounding box center [612, 295] width 88 height 36
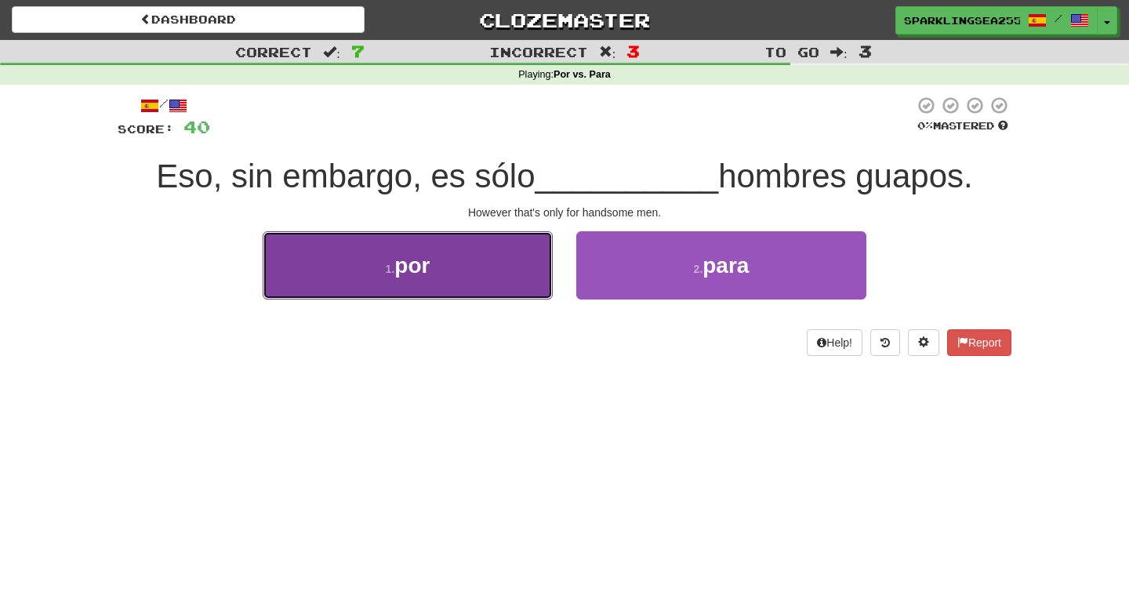
click at [497, 277] on button "1 . por" at bounding box center [408, 265] width 290 height 68
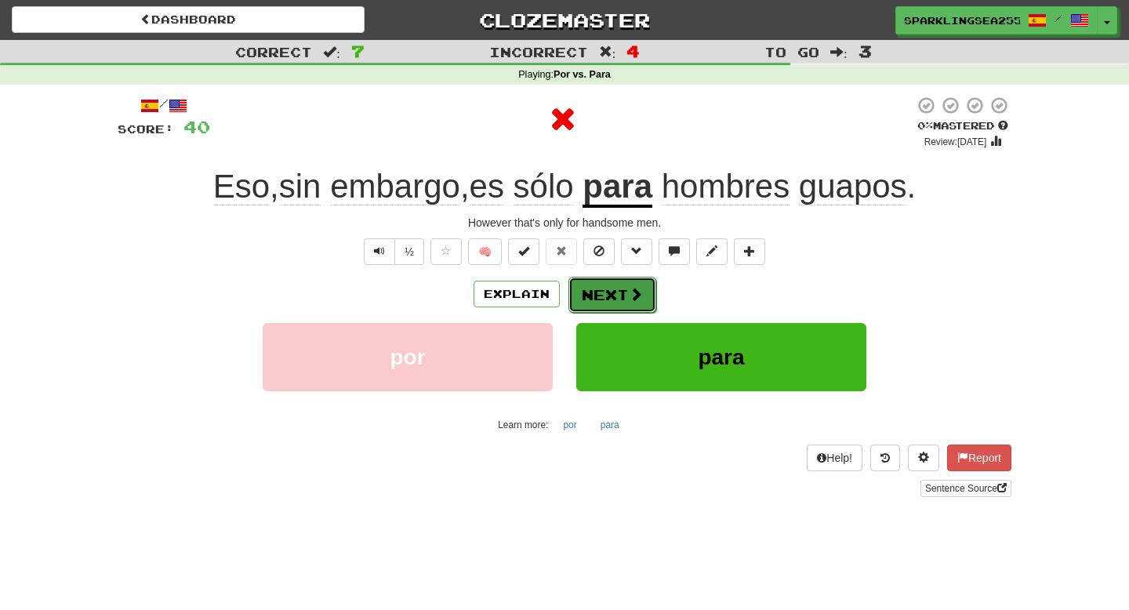
click at [568, 288] on button "Next" at bounding box center [612, 295] width 88 height 36
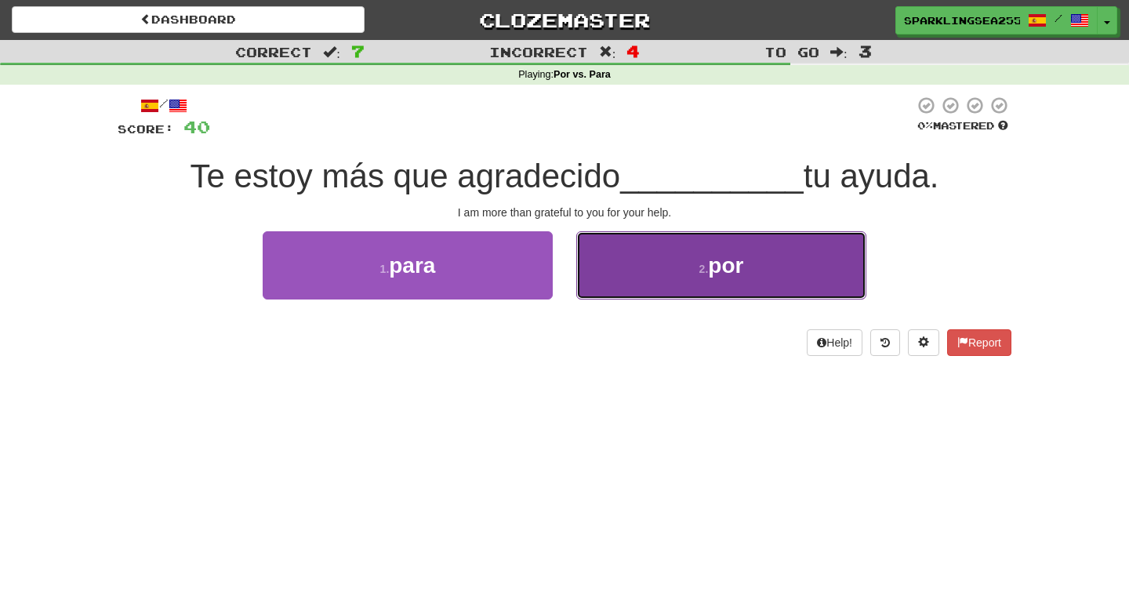
click at [597, 280] on button "2 . por" at bounding box center [721, 265] width 290 height 68
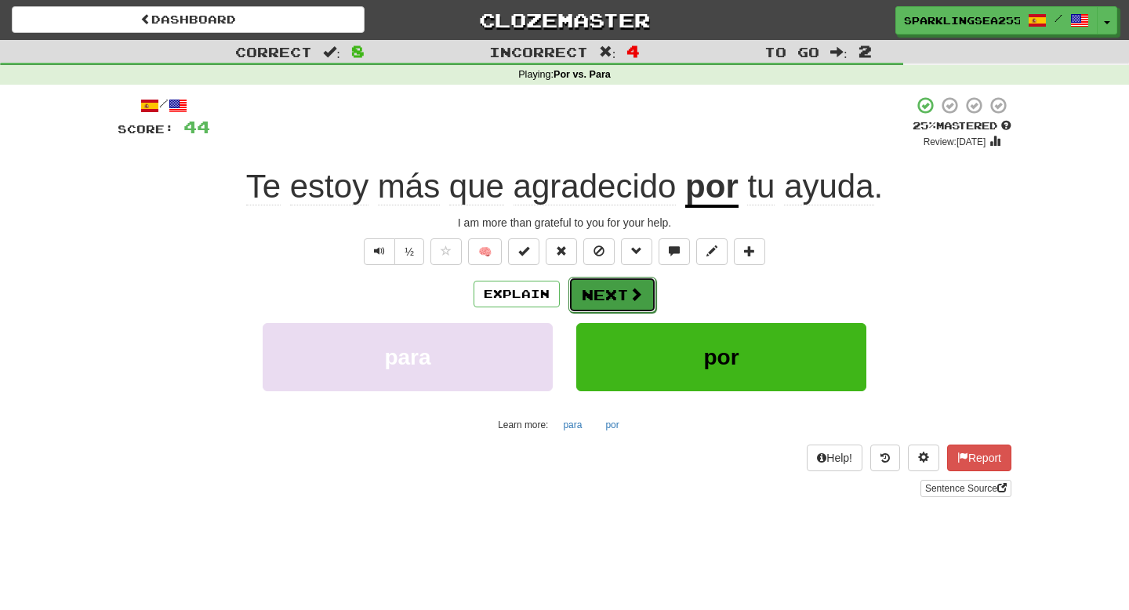
click at [596, 281] on button "Next" at bounding box center [612, 295] width 88 height 36
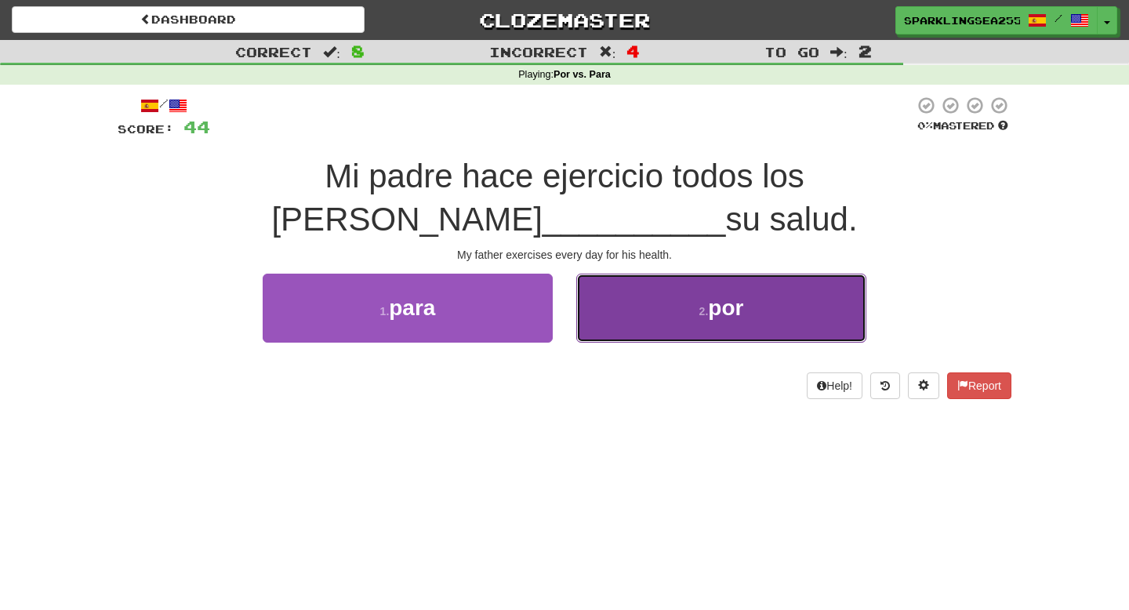
click at [596, 281] on button "2 . por" at bounding box center [721, 308] width 290 height 68
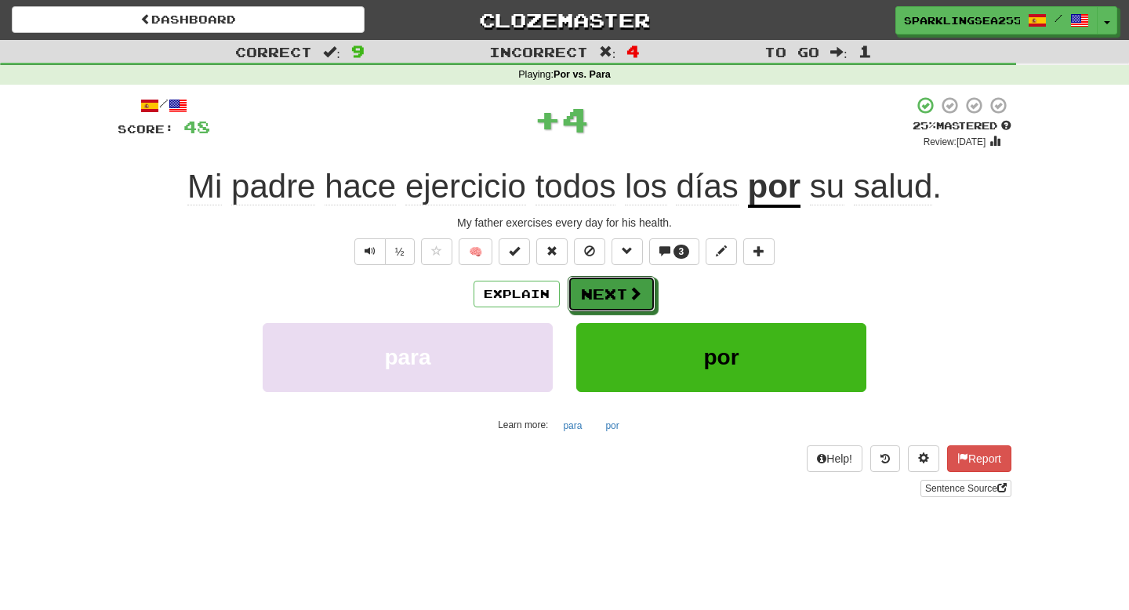
click at [596, 281] on button "Next" at bounding box center [611, 294] width 88 height 36
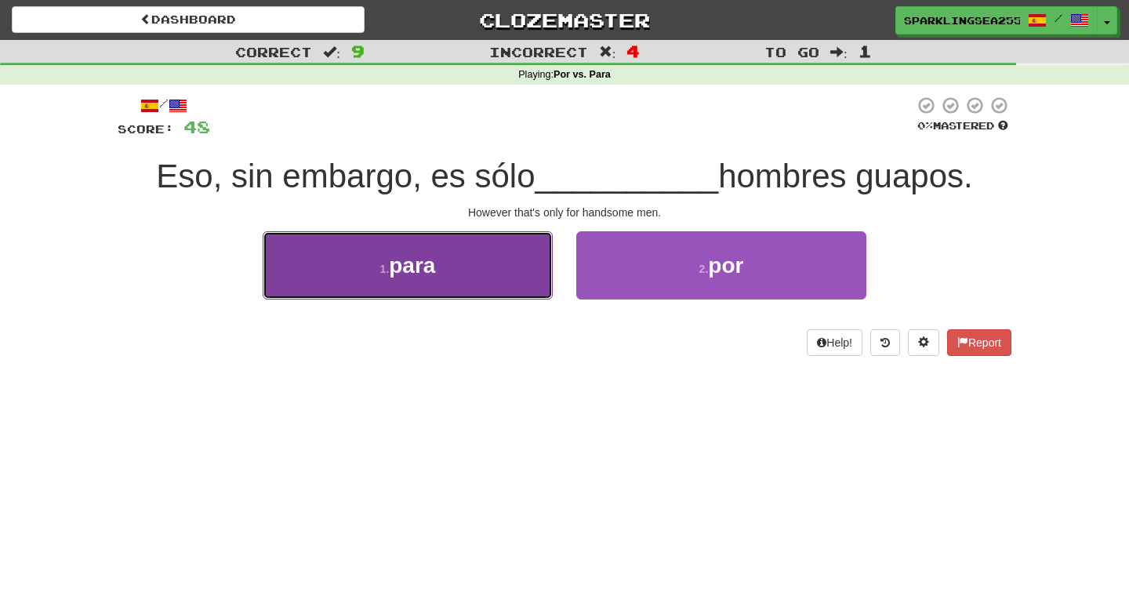
click at [502, 273] on button "1 . para" at bounding box center [408, 265] width 290 height 68
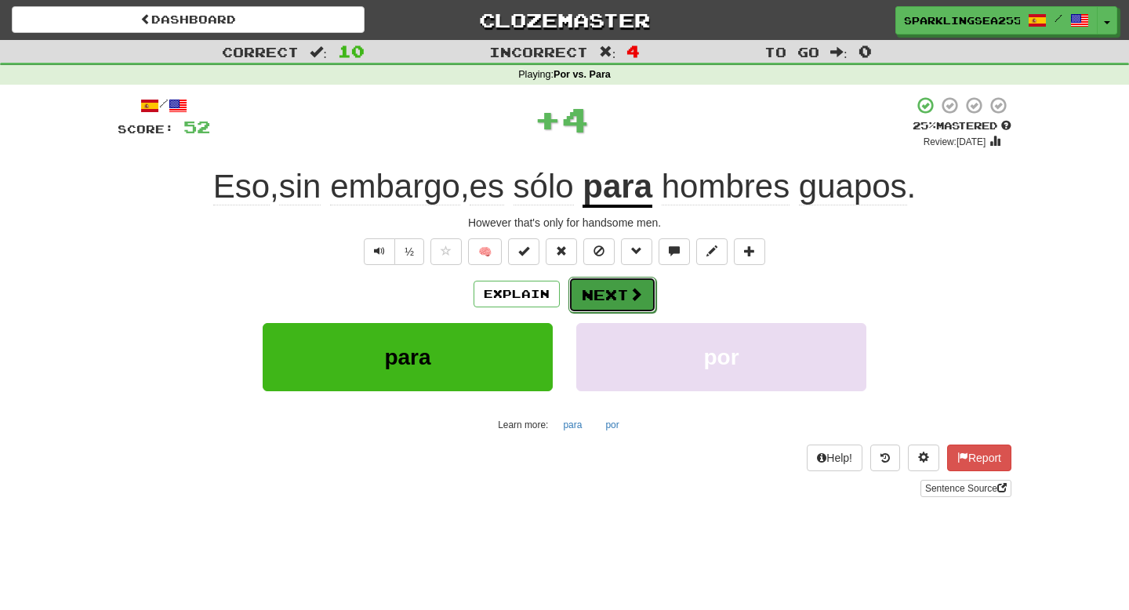
click at [586, 285] on button "Next" at bounding box center [612, 295] width 88 height 36
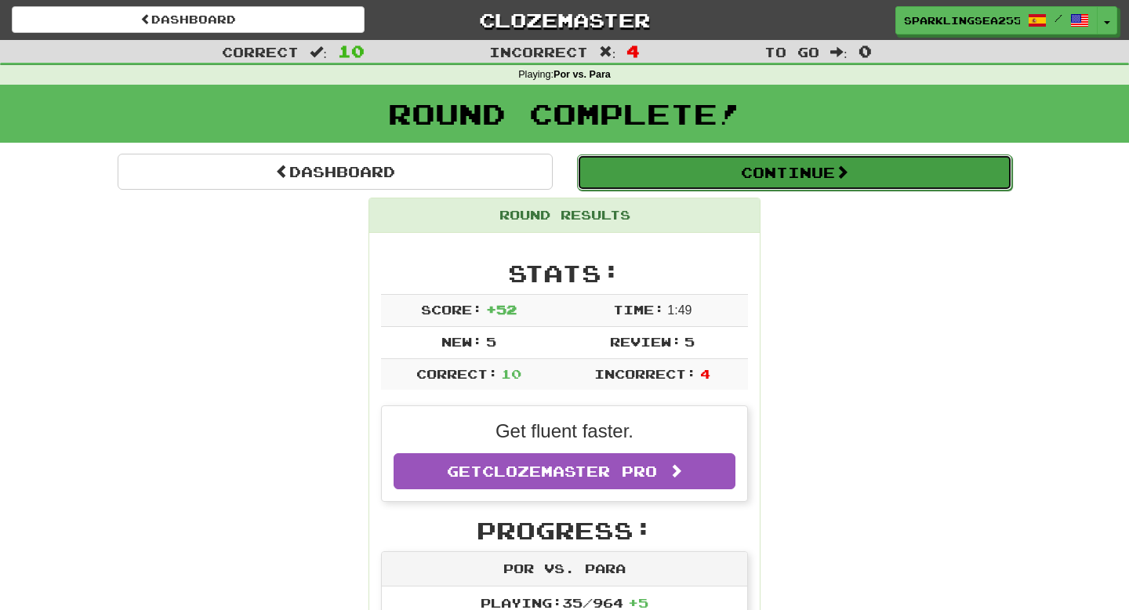
click at [627, 177] on button "Continue" at bounding box center [794, 172] width 435 height 36
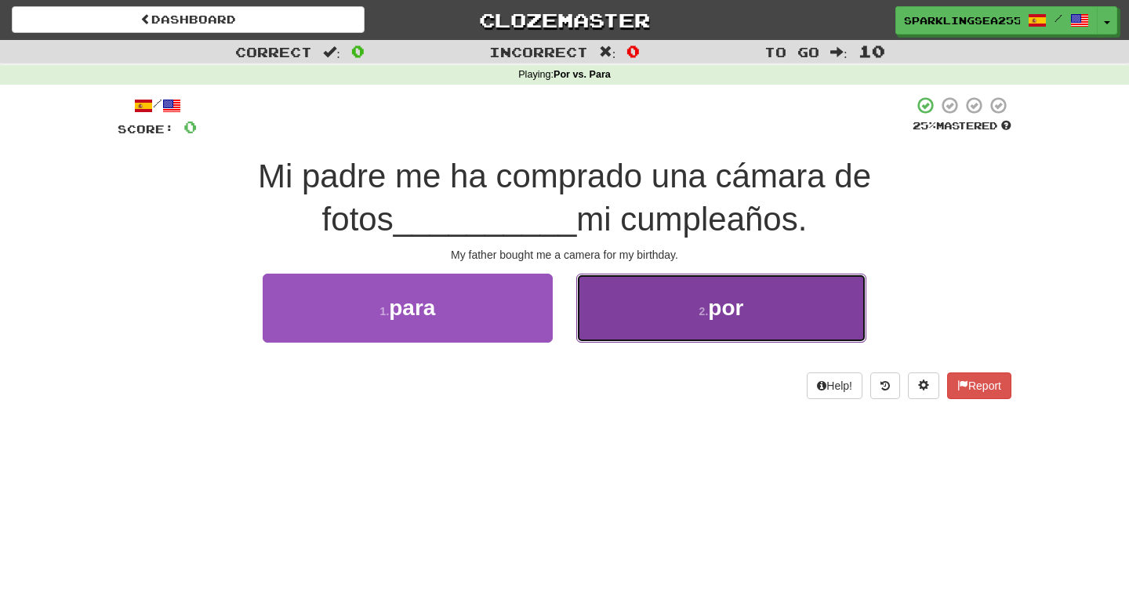
click at [617, 321] on button "2 . por" at bounding box center [721, 308] width 290 height 68
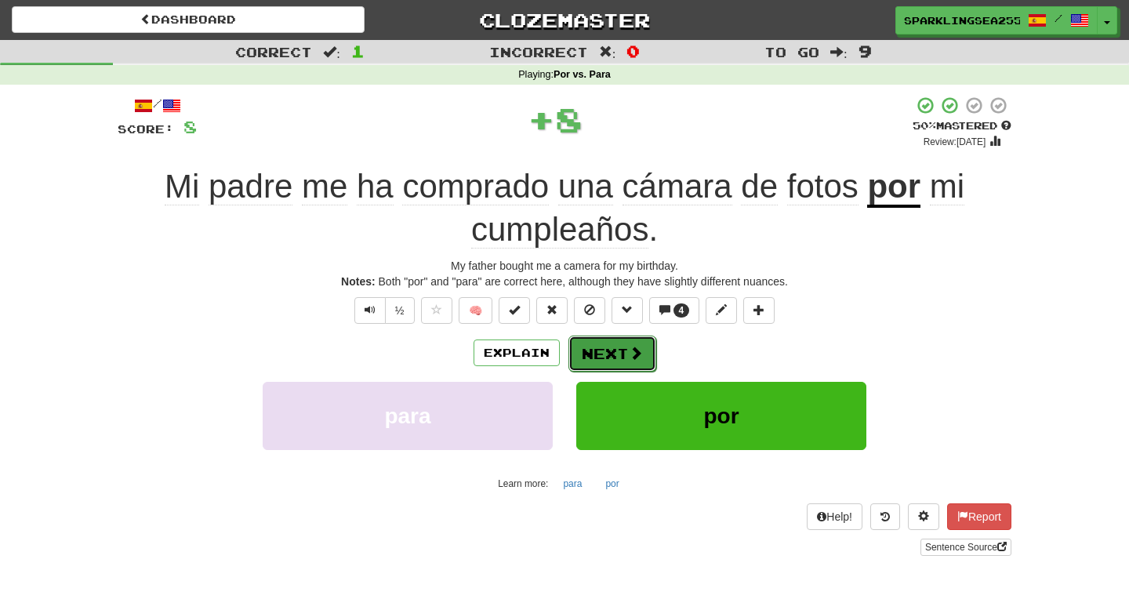
click at [625, 349] on button "Next" at bounding box center [612, 353] width 88 height 36
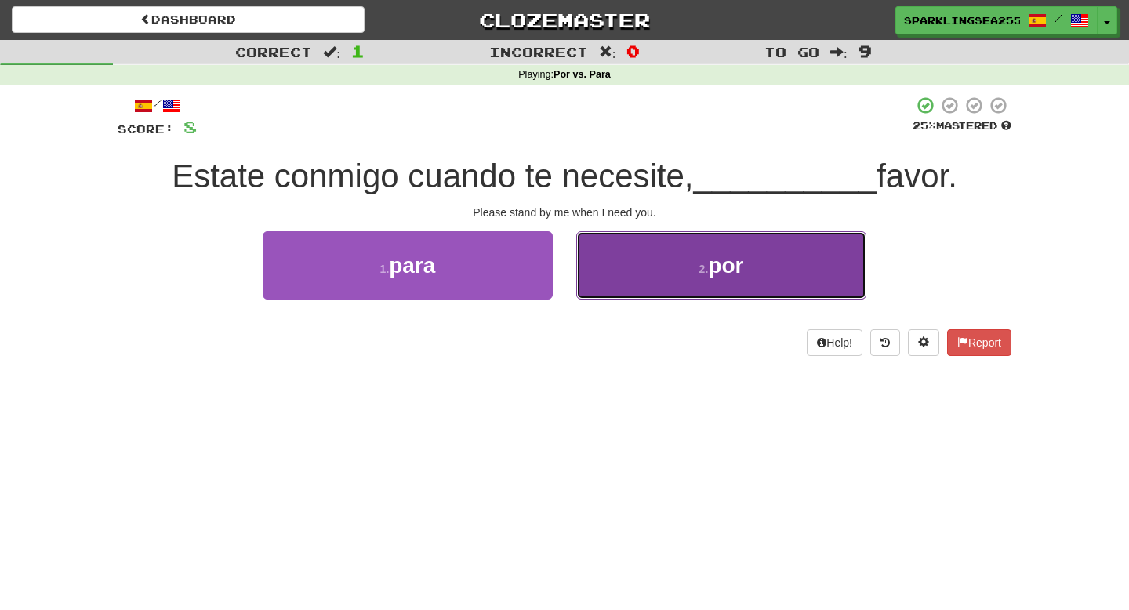
click at [662, 297] on button "2 . por" at bounding box center [721, 265] width 290 height 68
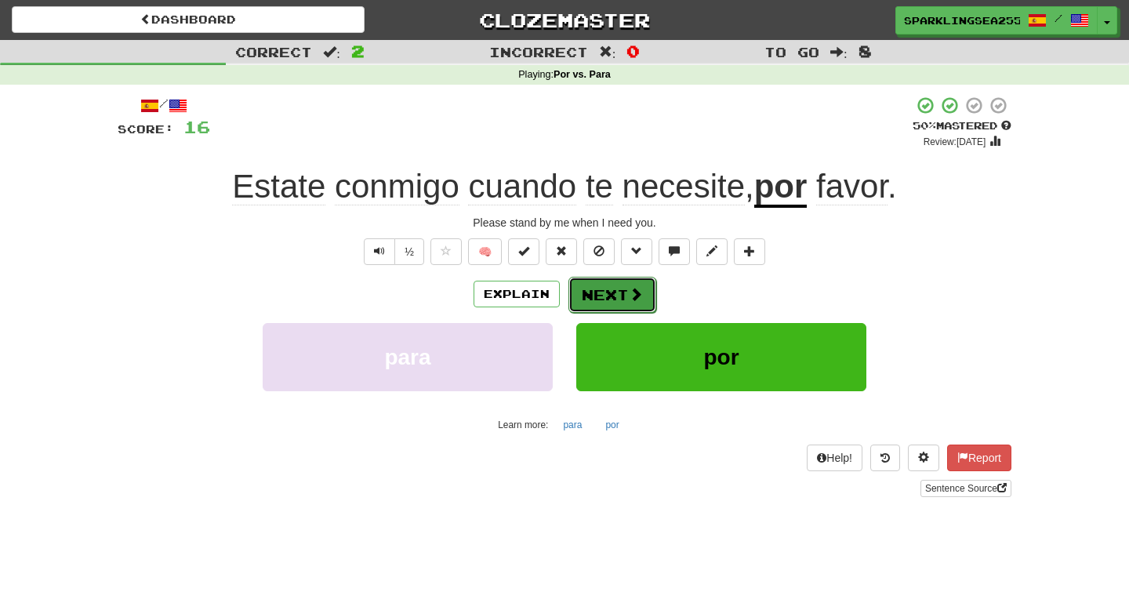
click at [607, 277] on button "Next" at bounding box center [612, 295] width 88 height 36
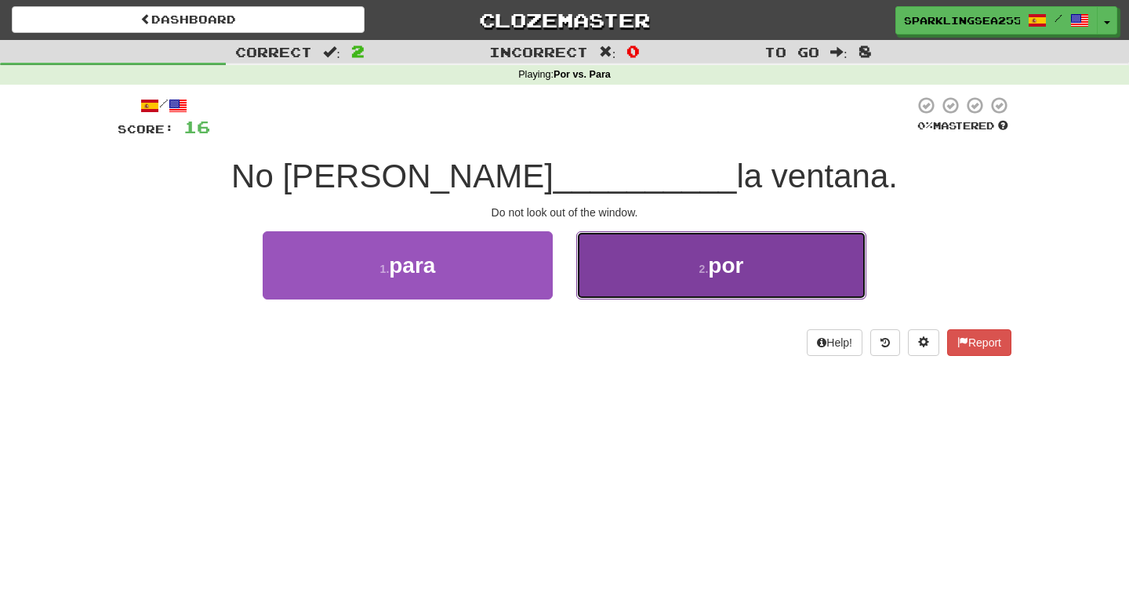
click at [605, 277] on button "2 . por" at bounding box center [721, 265] width 290 height 68
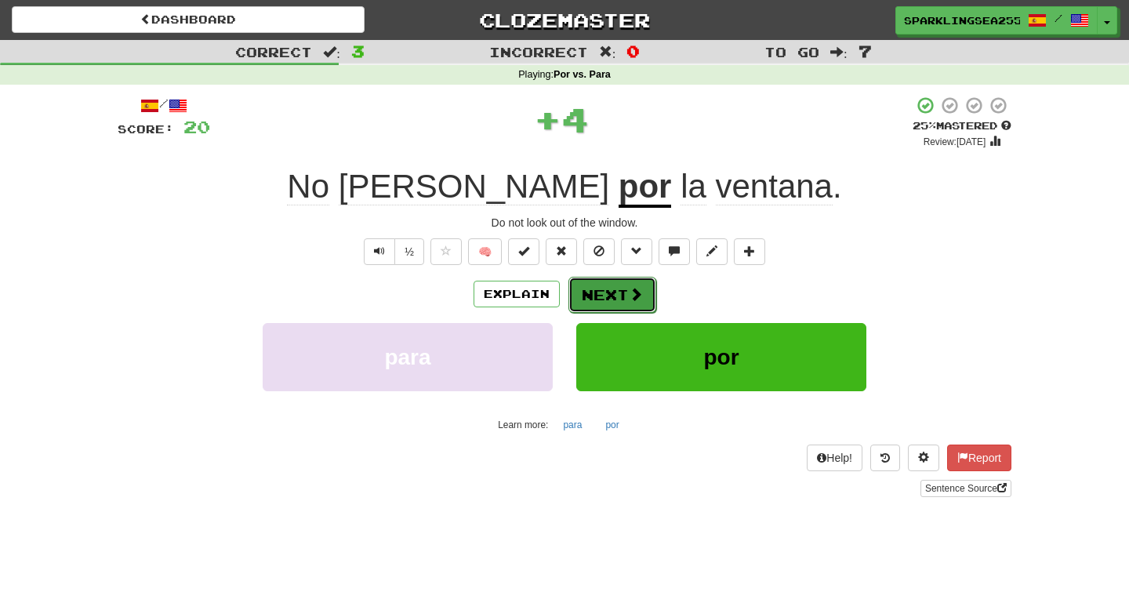
click at [606, 285] on button "Next" at bounding box center [612, 295] width 88 height 36
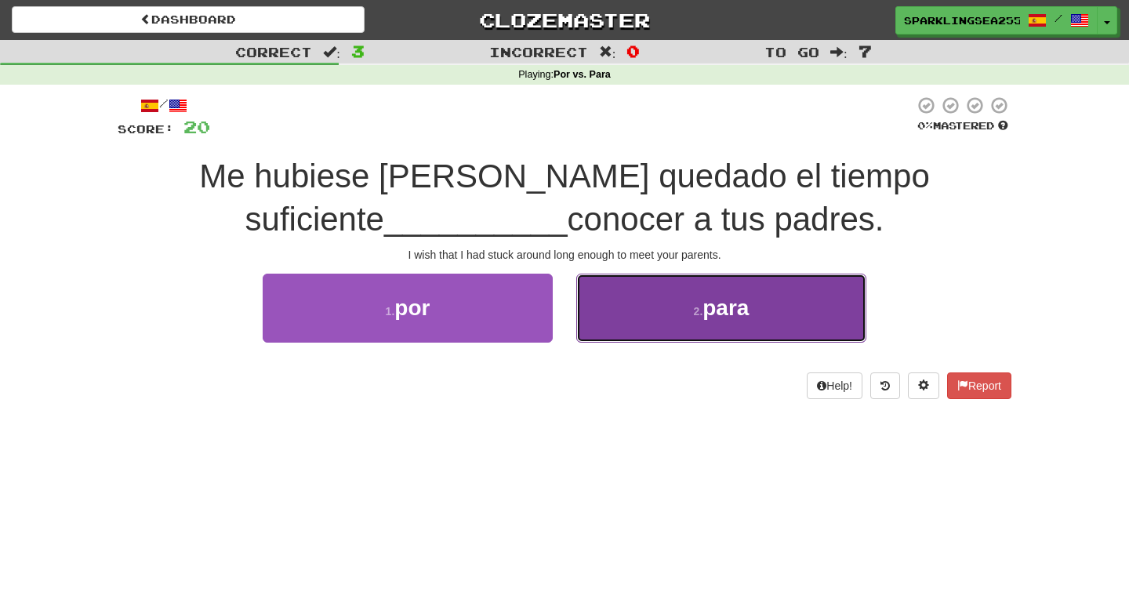
click at [599, 295] on button "2 . para" at bounding box center [721, 308] width 290 height 68
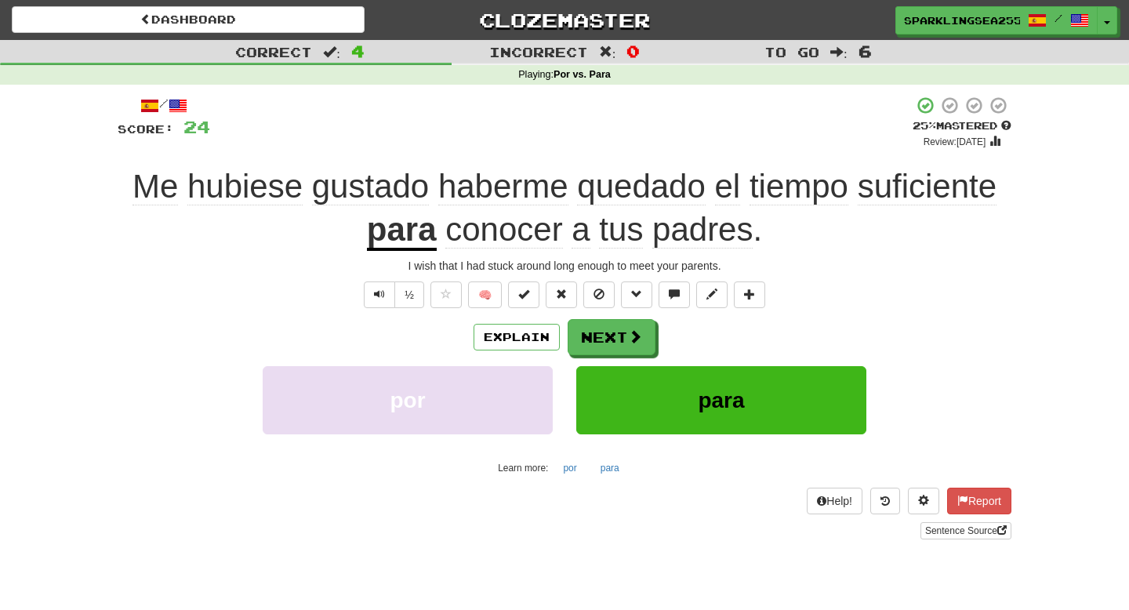
click at [604, 316] on div "/ Score: 24 + 4 25 % Mastered Review: 2025-10-16 Me hubiese gustado haberme que…" at bounding box center [565, 318] width 894 height 444
click at [605, 326] on button "Next" at bounding box center [612, 338] width 88 height 36
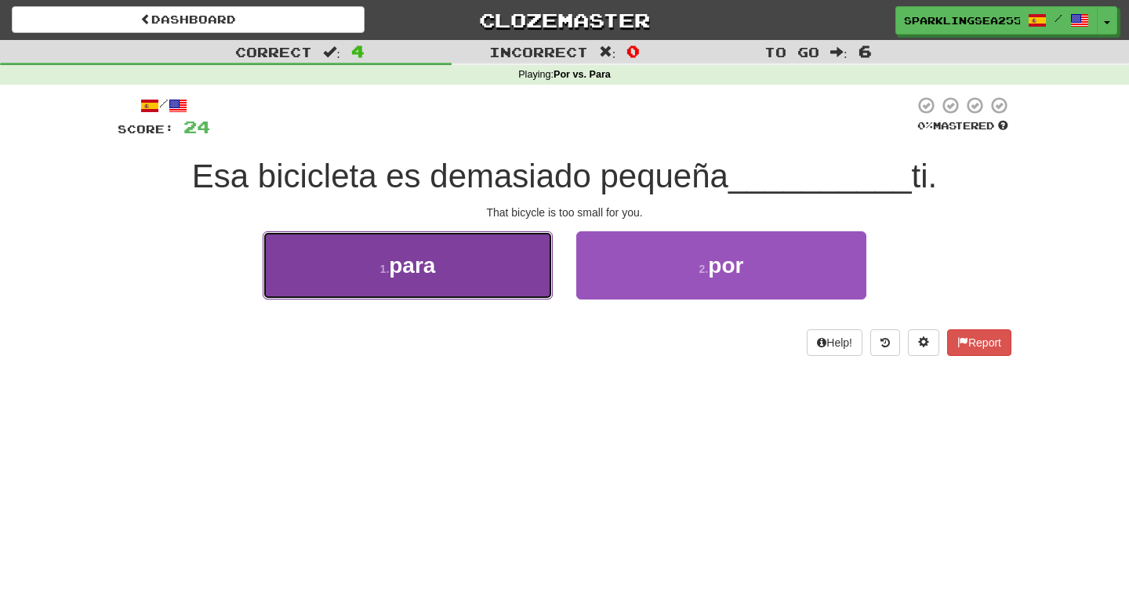
click at [543, 288] on button "1 . para" at bounding box center [408, 265] width 290 height 68
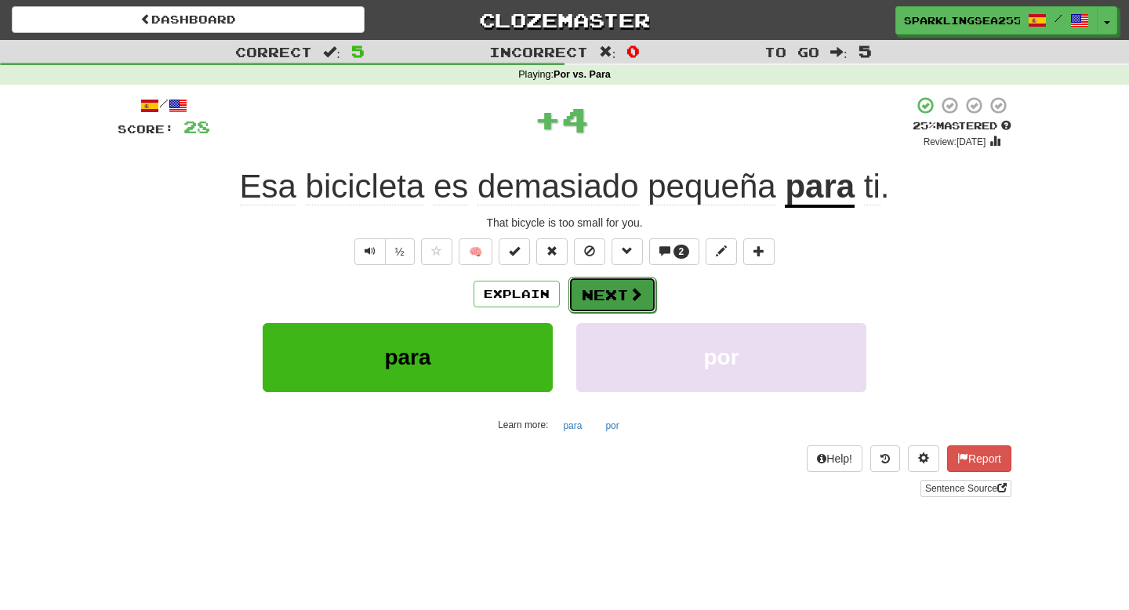
click at [603, 308] on button "Next" at bounding box center [612, 295] width 88 height 36
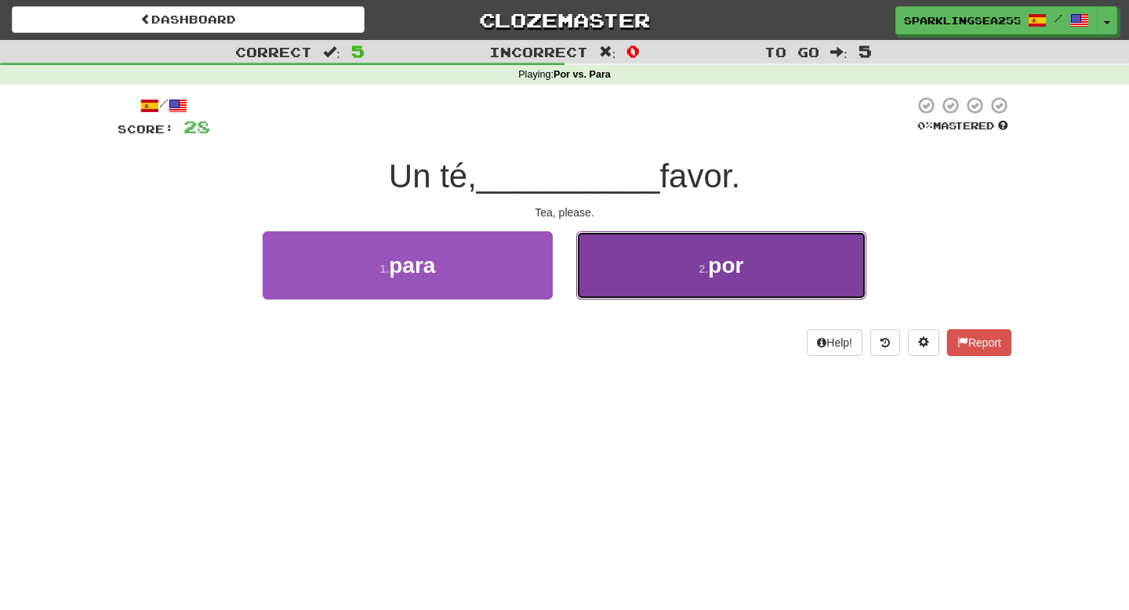
click at [624, 294] on button "2 . por" at bounding box center [721, 265] width 290 height 68
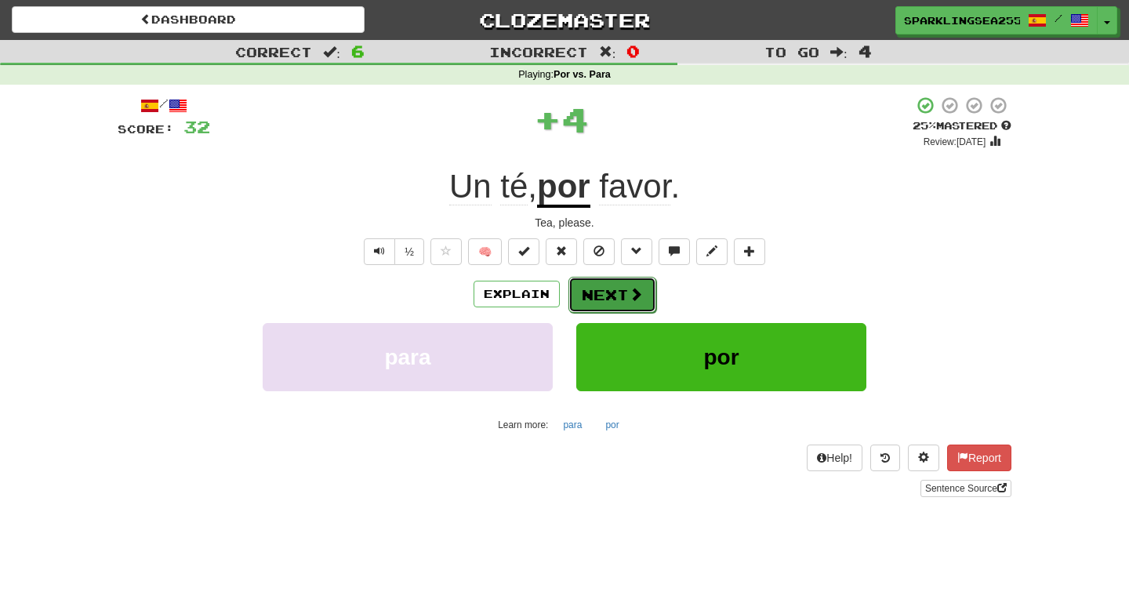
click at [610, 310] on button "Next" at bounding box center [612, 295] width 88 height 36
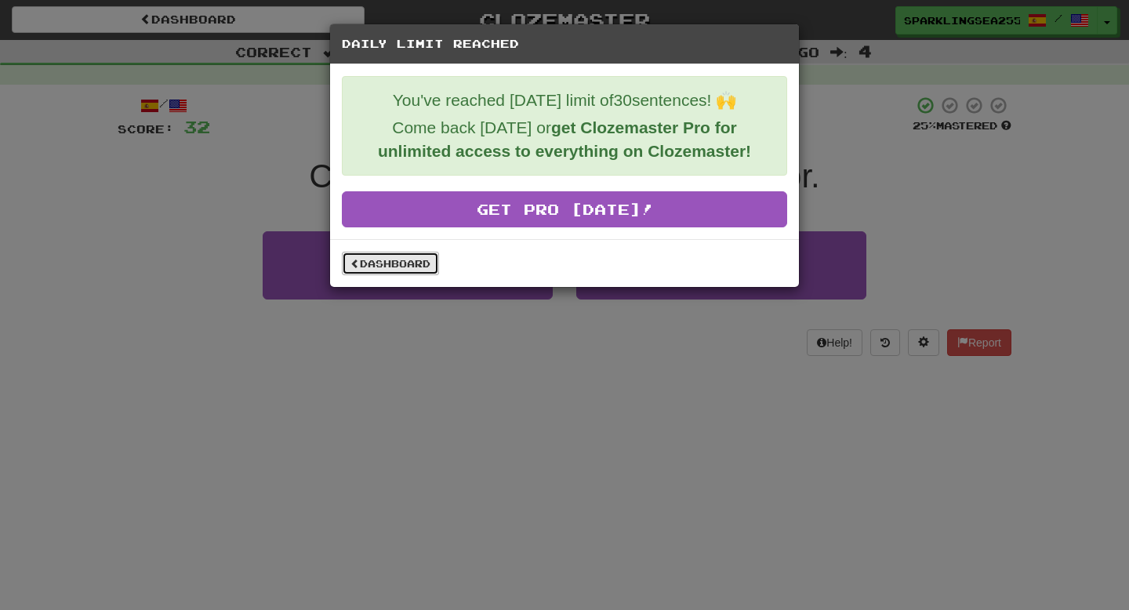
click at [393, 270] on link "Dashboard" at bounding box center [390, 264] width 97 height 24
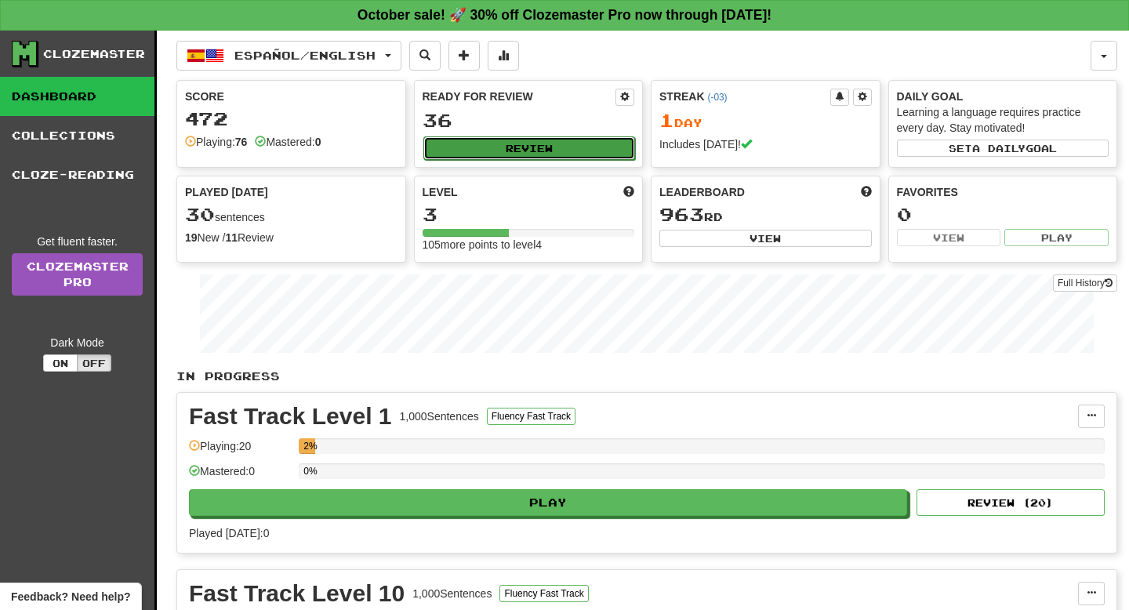
click at [437, 150] on button "Review" at bounding box center [529, 148] width 212 height 24
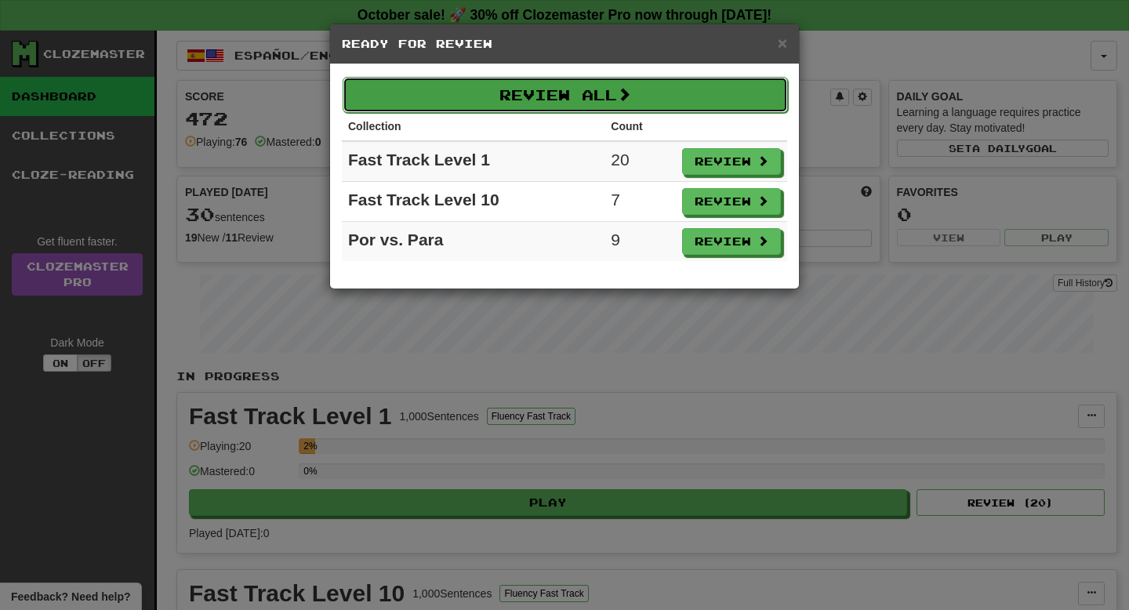
click at [451, 87] on button "Review All" at bounding box center [565, 95] width 445 height 36
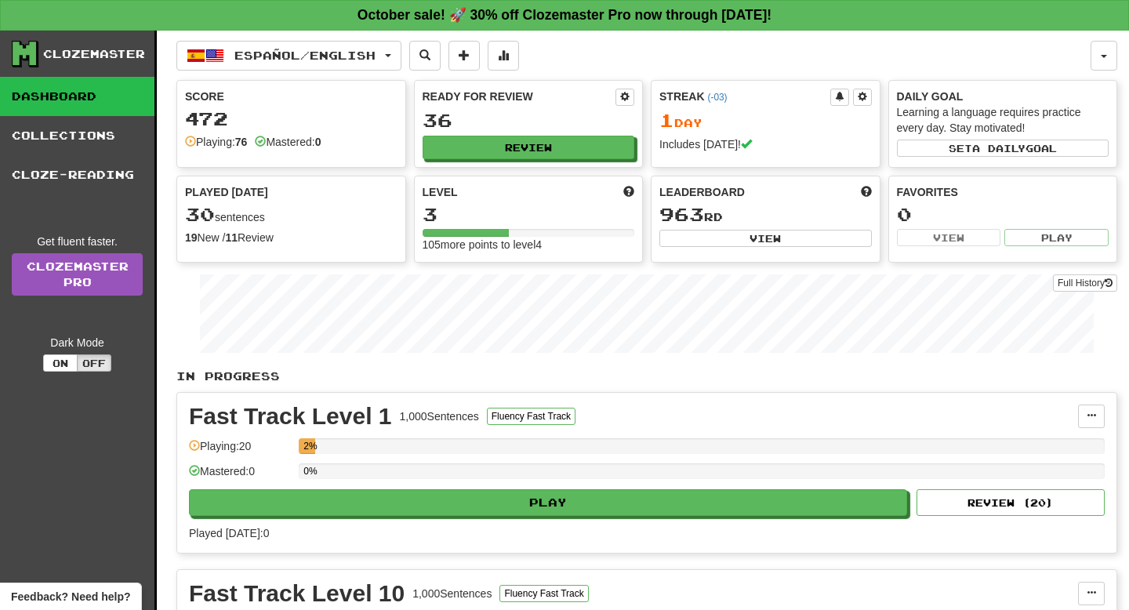
select select "**"
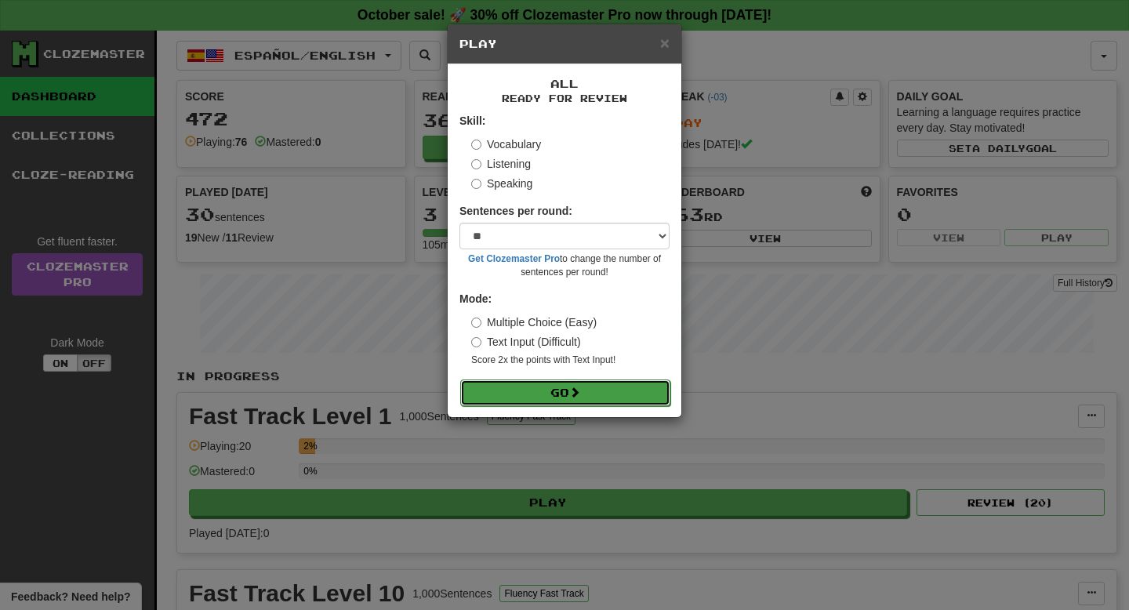
click at [585, 392] on button "Go" at bounding box center [565, 392] width 210 height 27
